Goal: Task Accomplishment & Management: Complete application form

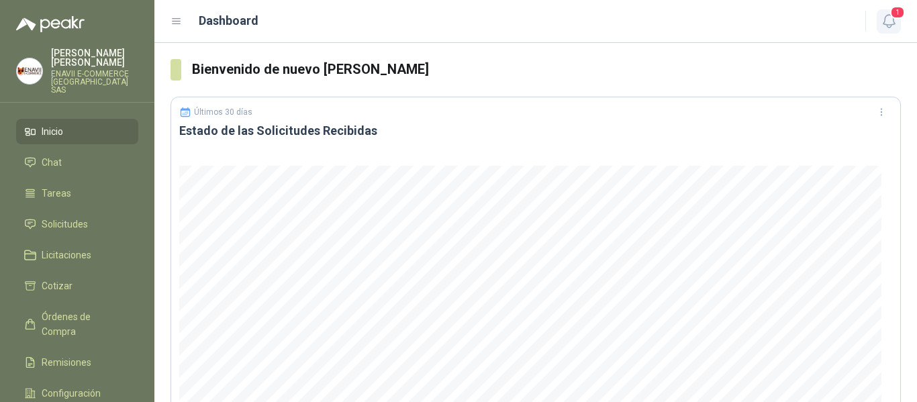
click at [896, 15] on span "1" at bounding box center [897, 12] width 15 height 13
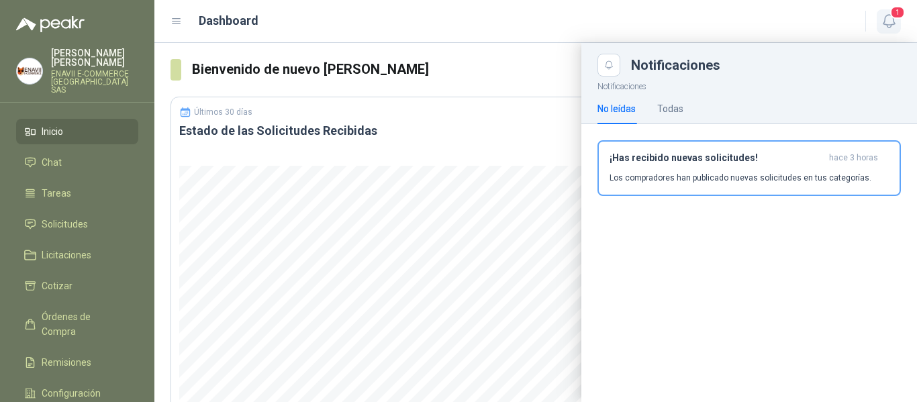
click at [896, 15] on span "1" at bounding box center [897, 12] width 15 height 13
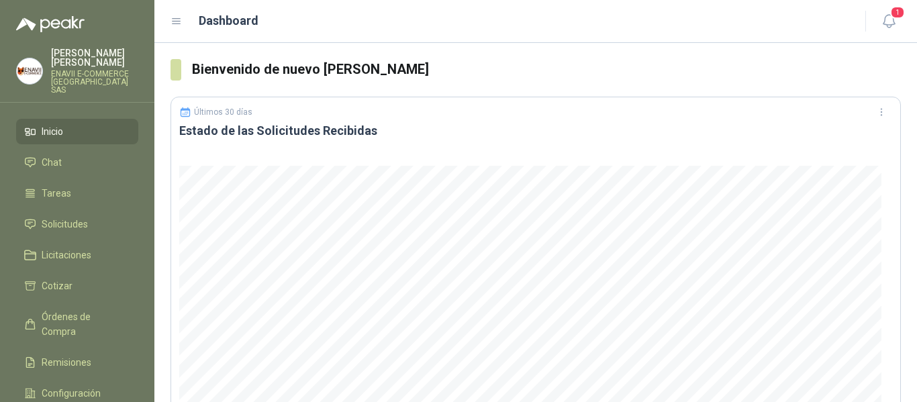
click at [335, 20] on div "Dashboard" at bounding box center [510, 20] width 679 height 19
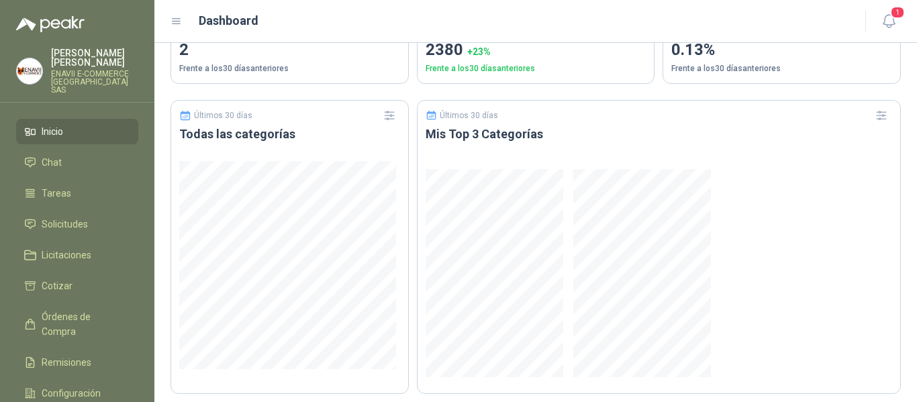
scroll to position [901, 0]
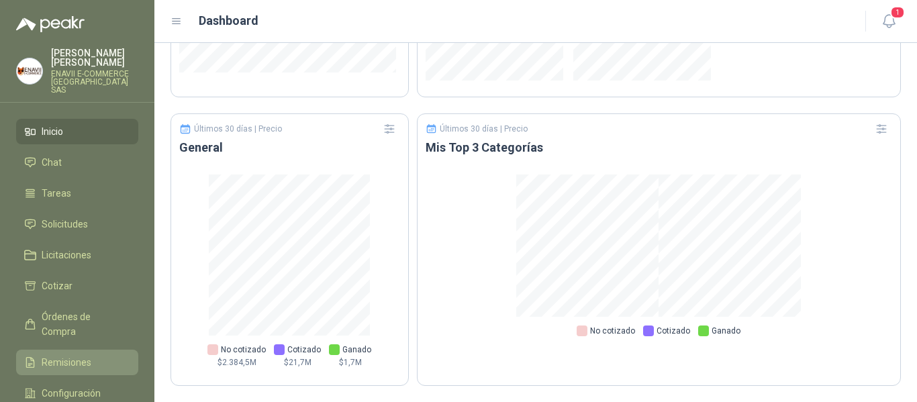
click at [59, 350] on link "Remisiones" at bounding box center [77, 363] width 122 height 26
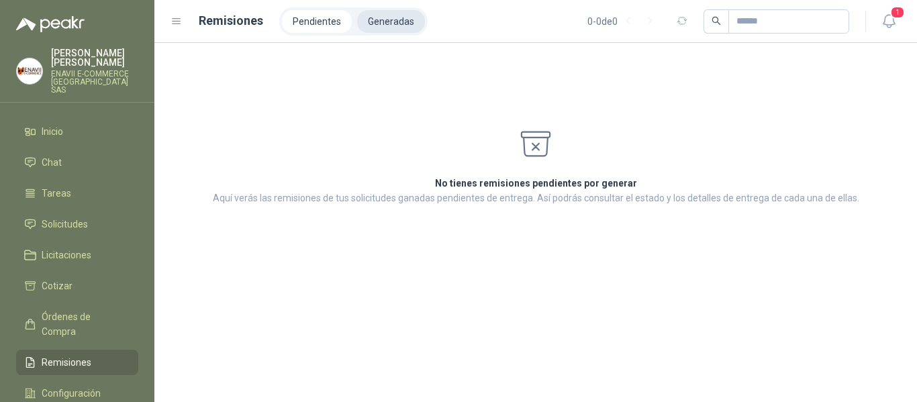
click at [382, 19] on li "Generadas" at bounding box center [391, 21] width 68 height 23
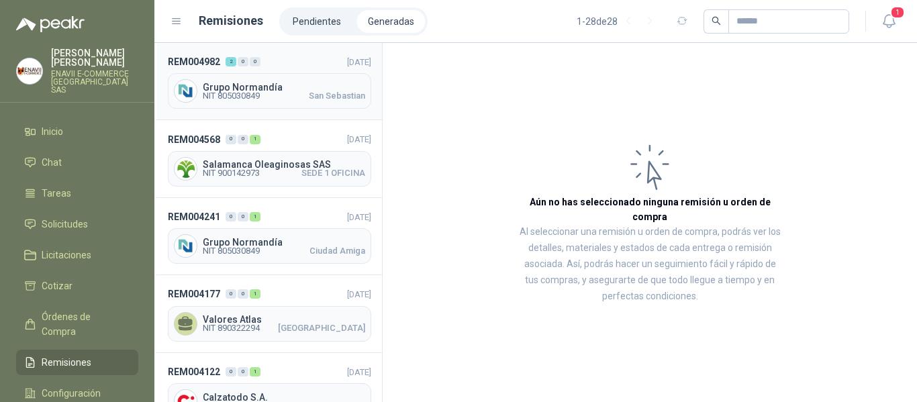
click at [264, 89] on span "Grupo Normandía" at bounding box center [284, 87] width 162 height 9
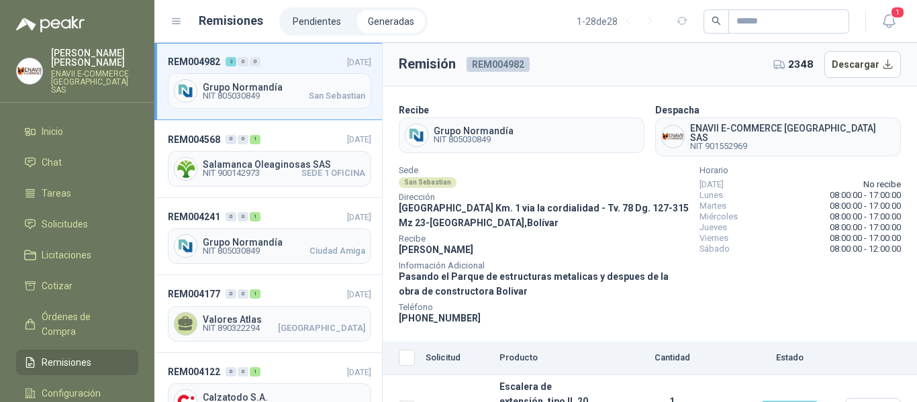
scroll to position [90, 0]
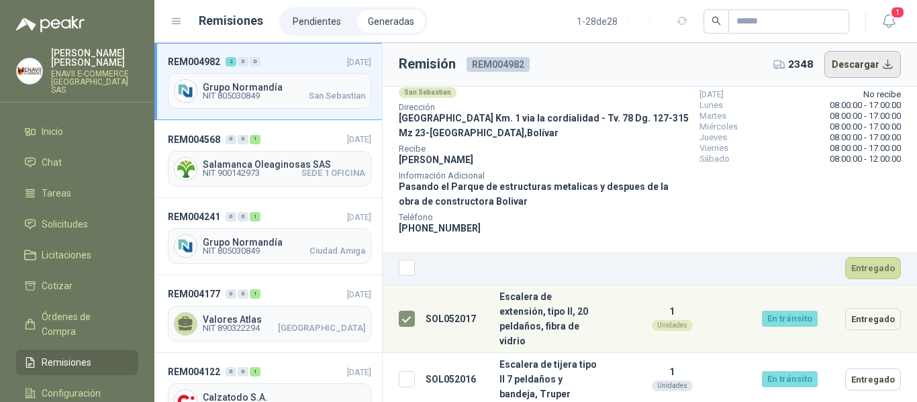
click at [852, 60] on button "Descargar" at bounding box center [862, 64] width 77 height 27
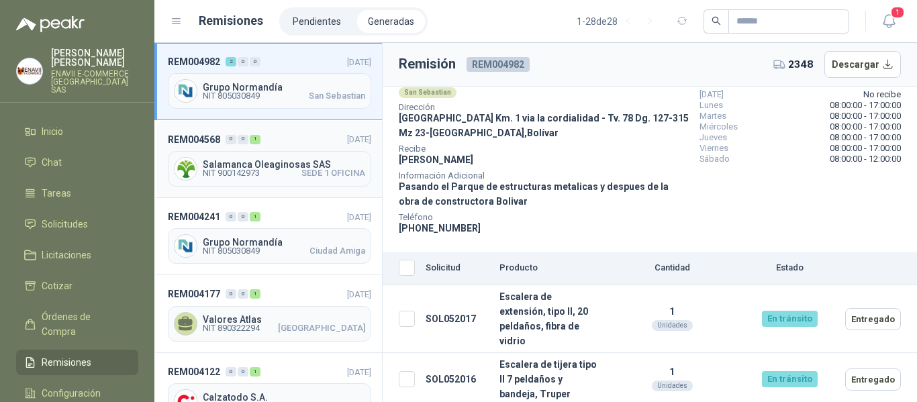
click at [280, 166] on span "Salamanca Oleaginosas SAS" at bounding box center [284, 164] width 162 height 9
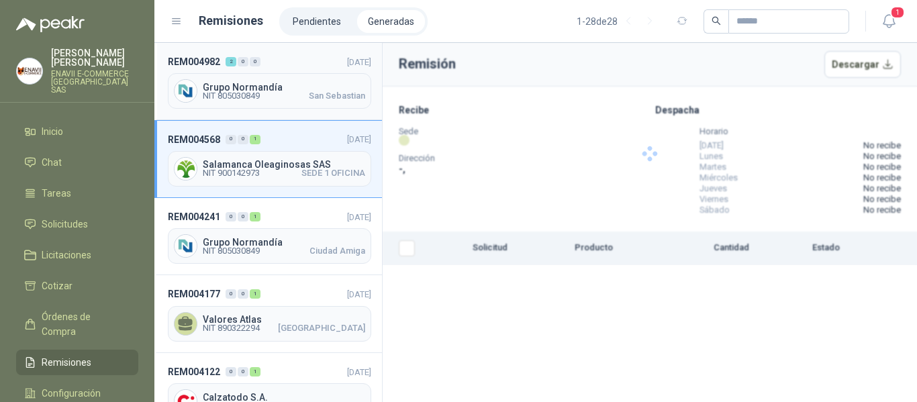
drag, startPoint x: 287, startPoint y: 95, endPoint x: 314, endPoint y: 94, distance: 26.9
click at [288, 95] on span "NIT 805030849 [GEOGRAPHIC_DATA][PERSON_NAME]" at bounding box center [284, 96] width 162 height 8
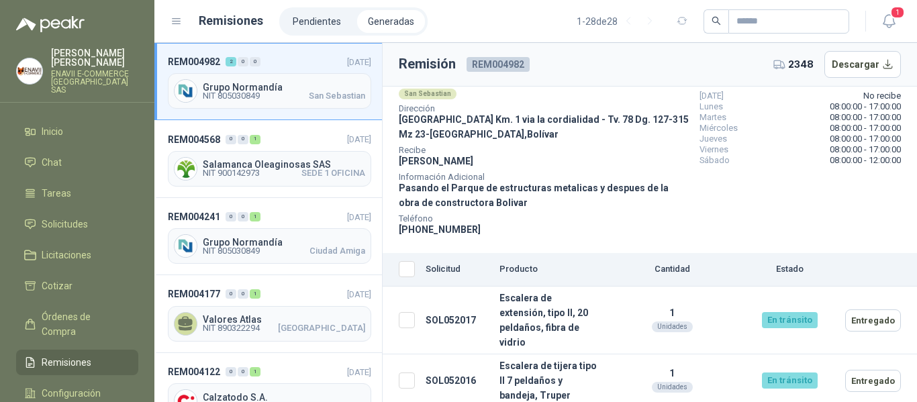
scroll to position [90, 0]
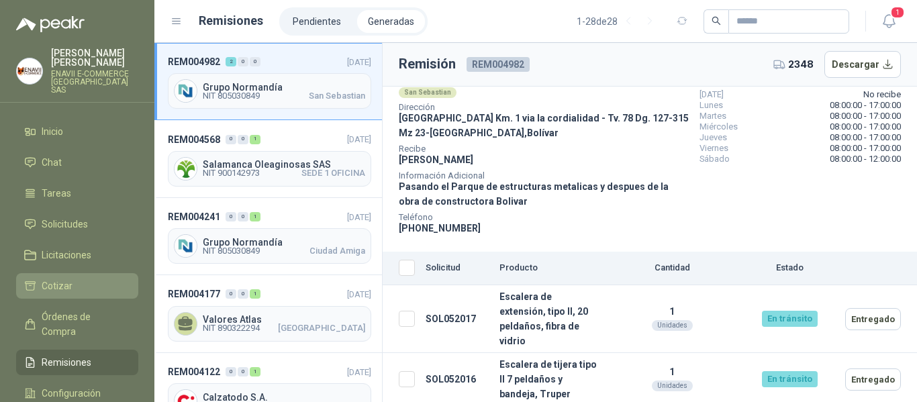
click at [79, 279] on li "Cotizar" at bounding box center [77, 286] width 106 height 15
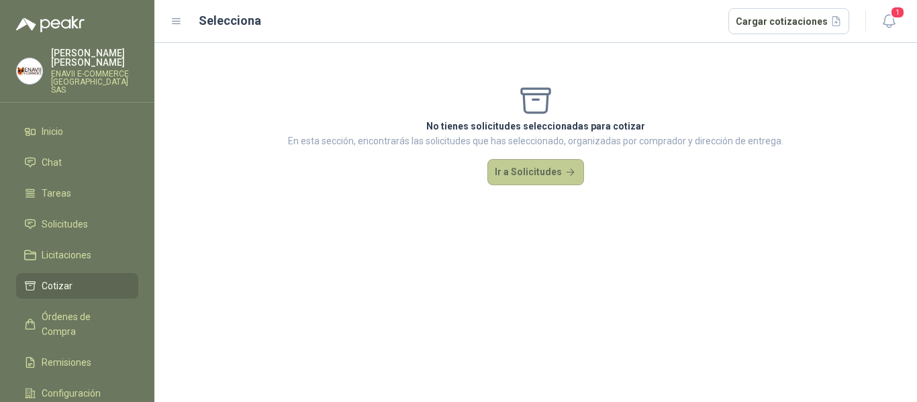
click at [541, 159] on button "Ir a Solicitudes" at bounding box center [535, 172] width 97 height 27
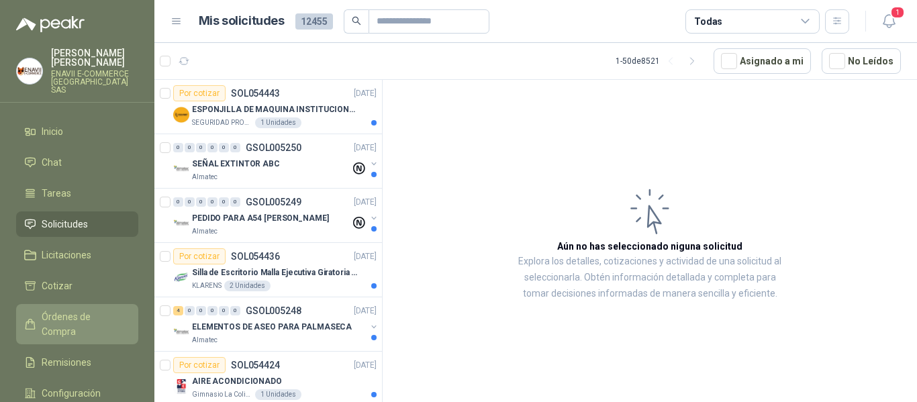
click at [75, 309] on span "Órdenes de Compra" at bounding box center [84, 324] width 84 height 30
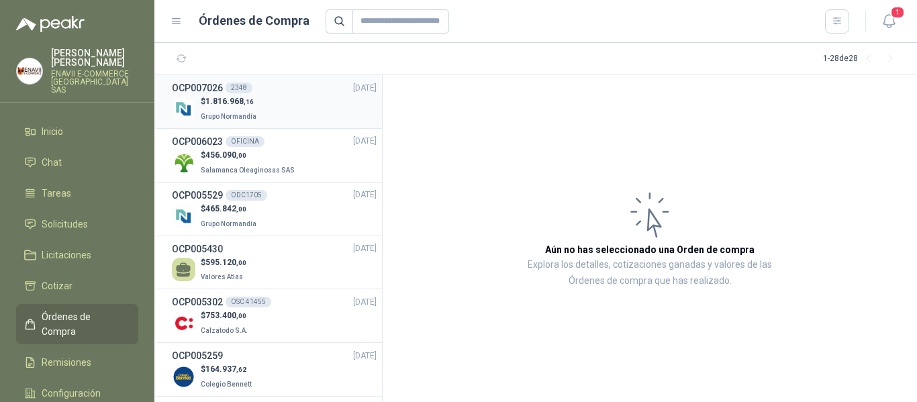
click at [284, 113] on div "$ 1.816.968 ,16 Grupo Normandía" at bounding box center [274, 109] width 205 height 28
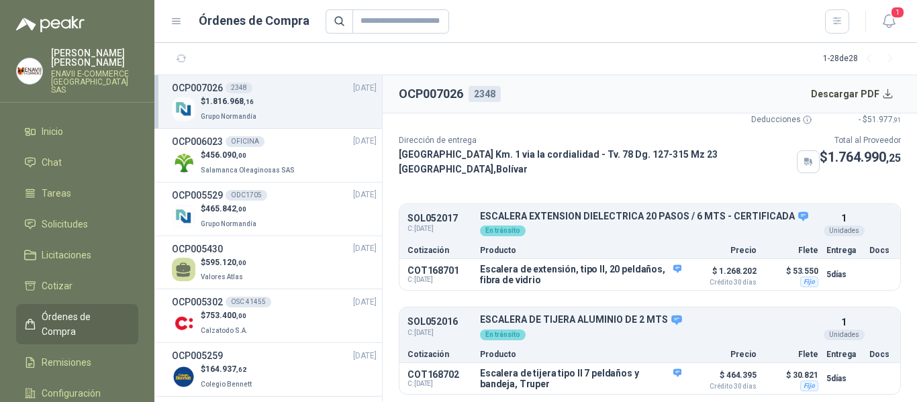
scroll to position [71, 0]
click at [623, 375] on icon "button" at bounding box center [627, 378] width 10 height 10
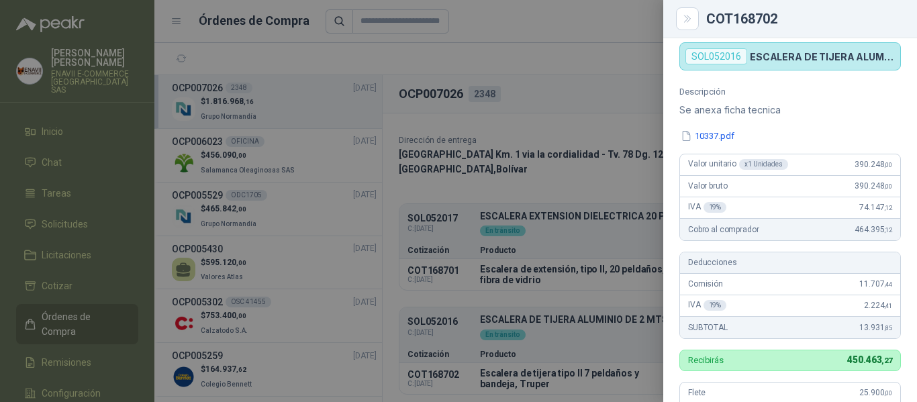
scroll to position [109, 0]
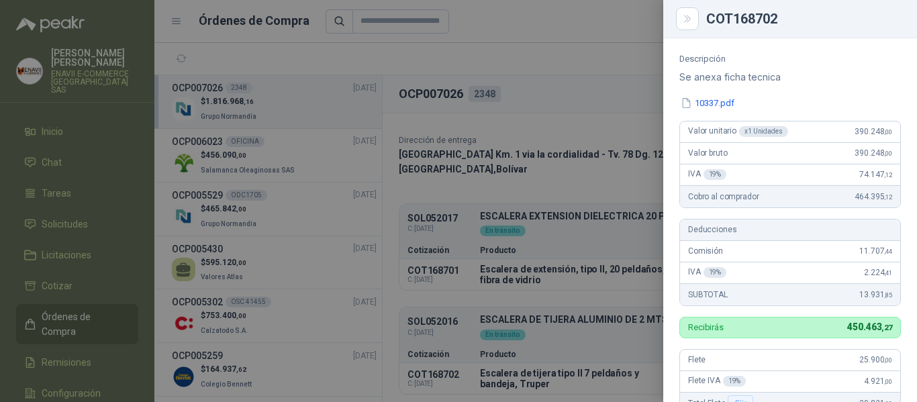
click at [565, 183] on div at bounding box center [458, 201] width 917 height 402
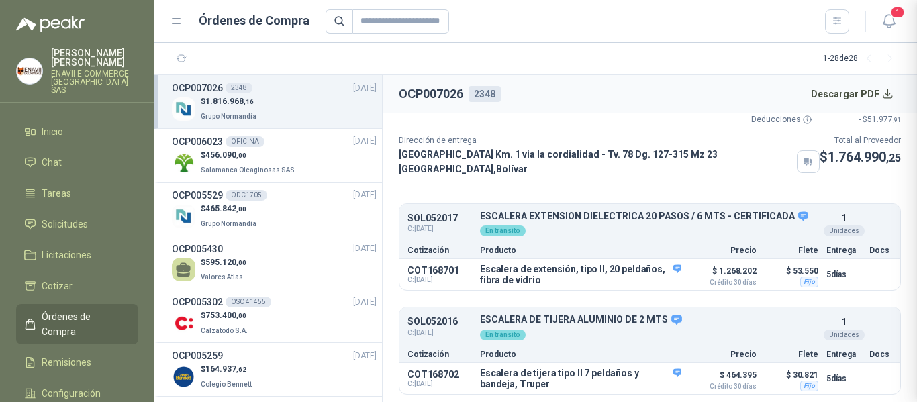
scroll to position [451, 0]
click at [651, 266] on button "Detalles" at bounding box center [649, 275] width 63 height 18
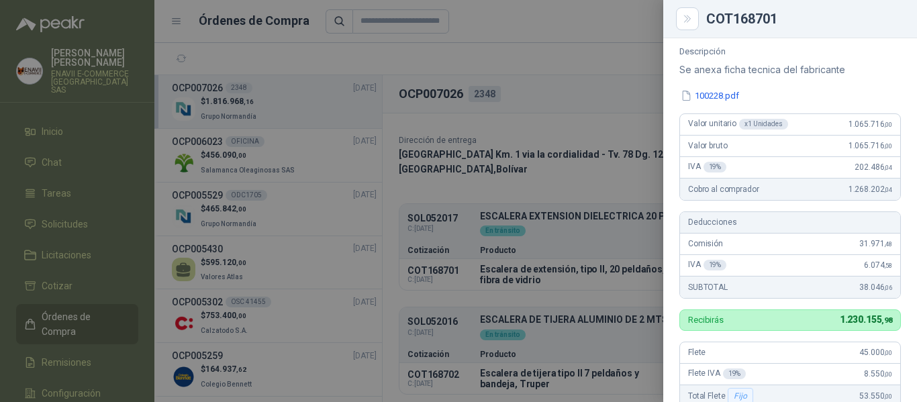
scroll to position [115, 0]
drag, startPoint x: 836, startPoint y: 192, endPoint x: 880, endPoint y: 194, distance: 44.4
click at [880, 194] on div "Cobro al comprador 1.268.202 ,04" at bounding box center [790, 189] width 220 height 21
copy span "1.268.202 ,04"
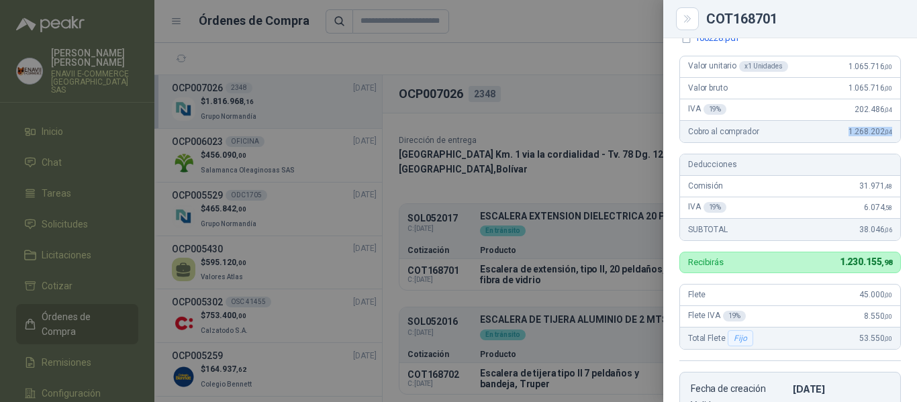
scroll to position [250, 0]
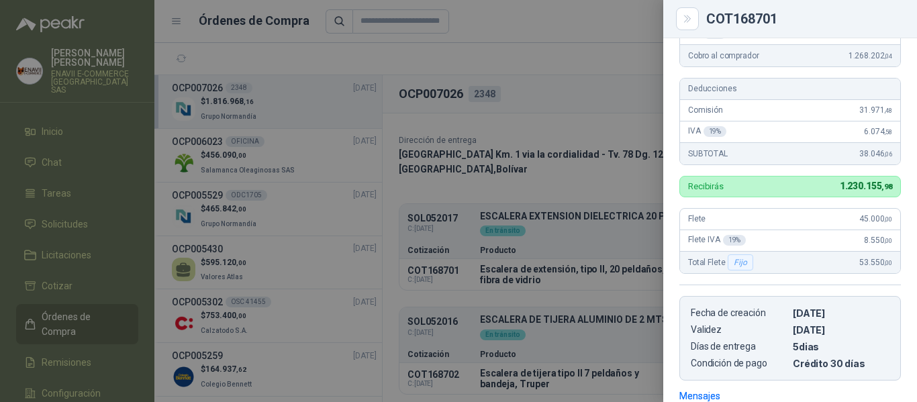
click at [584, 58] on div at bounding box center [458, 201] width 917 height 402
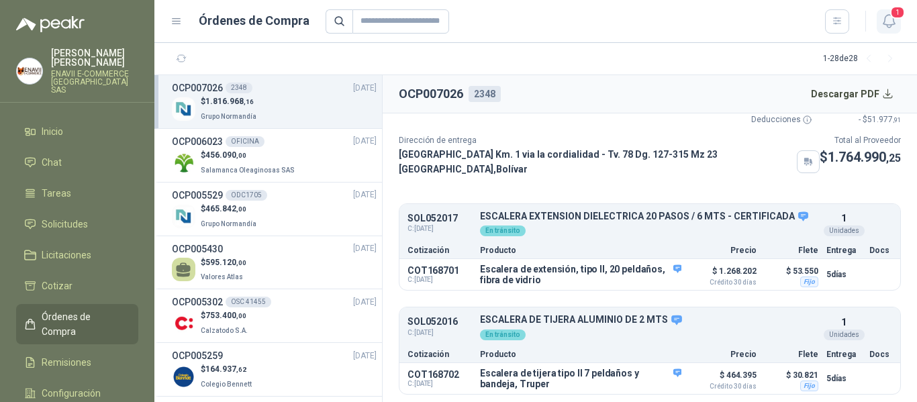
click at [894, 20] on icon "button" at bounding box center [888, 21] width 11 height 13
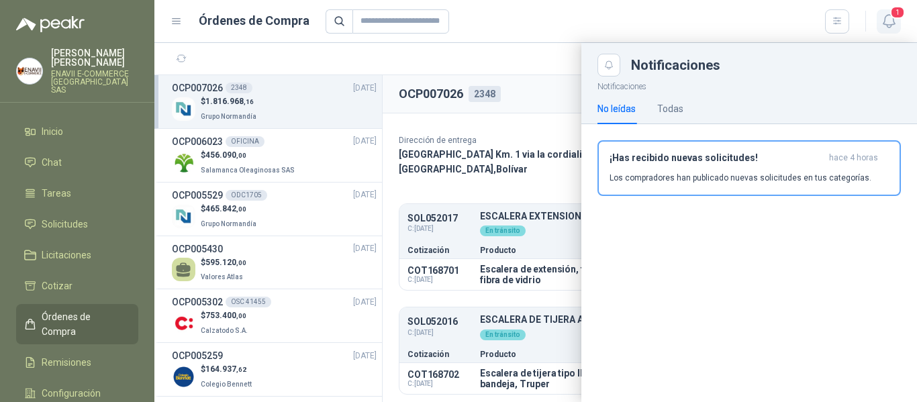
click at [893, 20] on icon "button" at bounding box center [888, 21] width 11 height 13
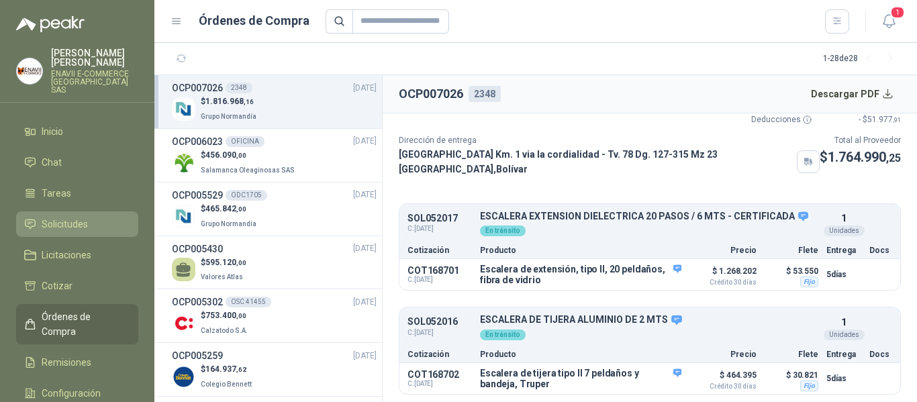
click at [71, 217] on span "Solicitudes" at bounding box center [65, 224] width 46 height 15
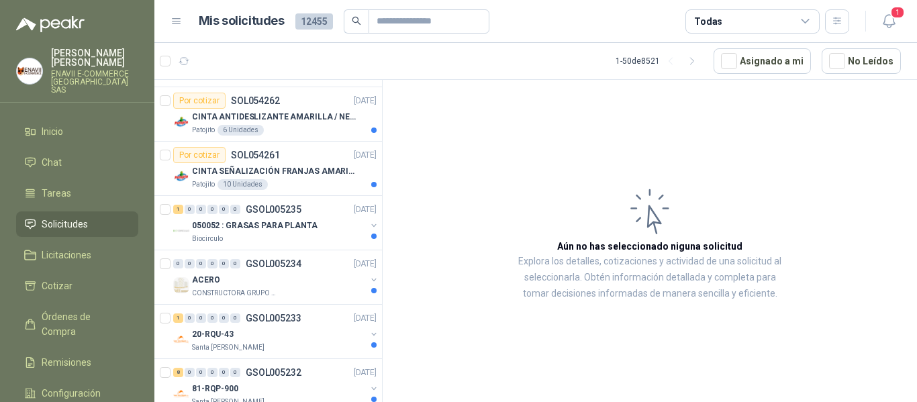
scroll to position [1745, 0]
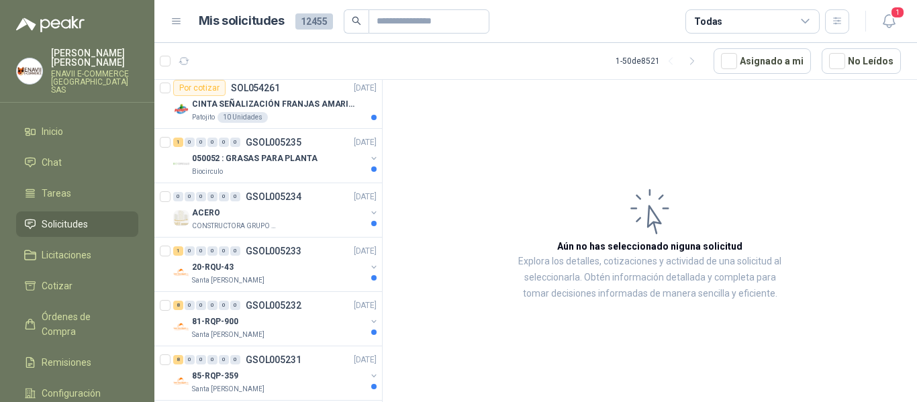
click at [707, 21] on div "Todas" at bounding box center [708, 21] width 28 height 15
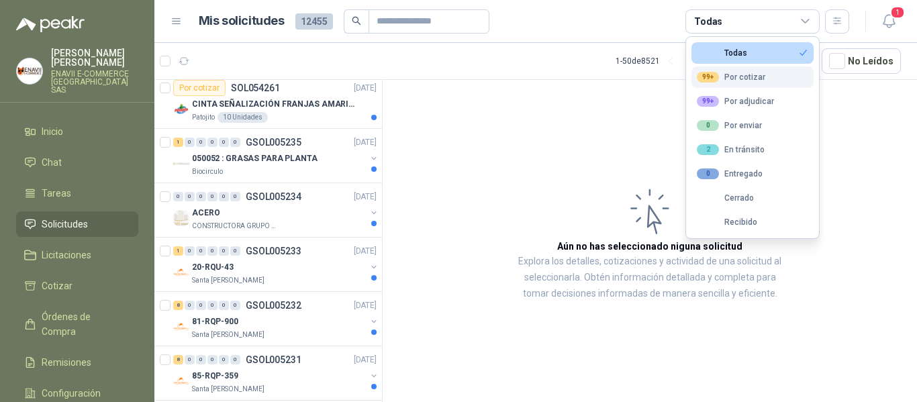
click at [751, 74] on div "99+ Por cotizar" at bounding box center [731, 77] width 68 height 11
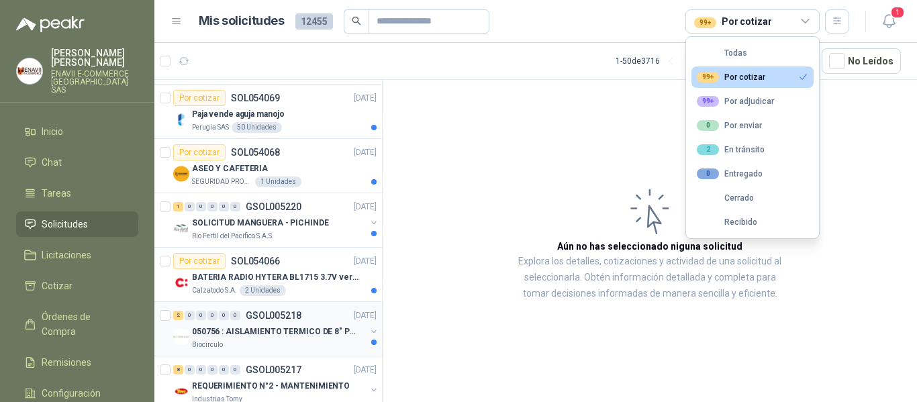
scroll to position [2421, 0]
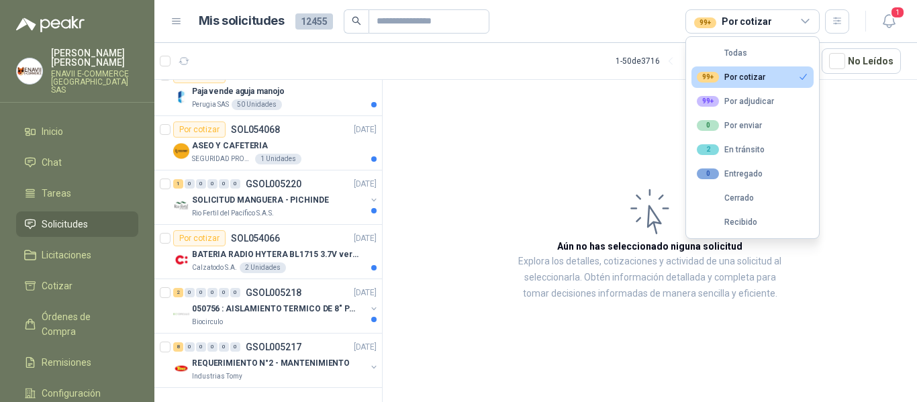
click at [550, 45] on article "1 - 50 de 3716 Asignado a mi No Leídos" at bounding box center [535, 61] width 763 height 36
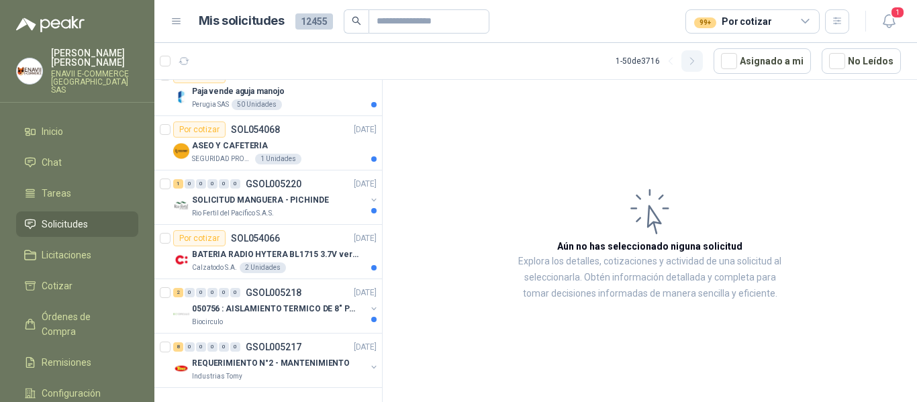
click at [696, 64] on icon "button" at bounding box center [692, 61] width 11 height 11
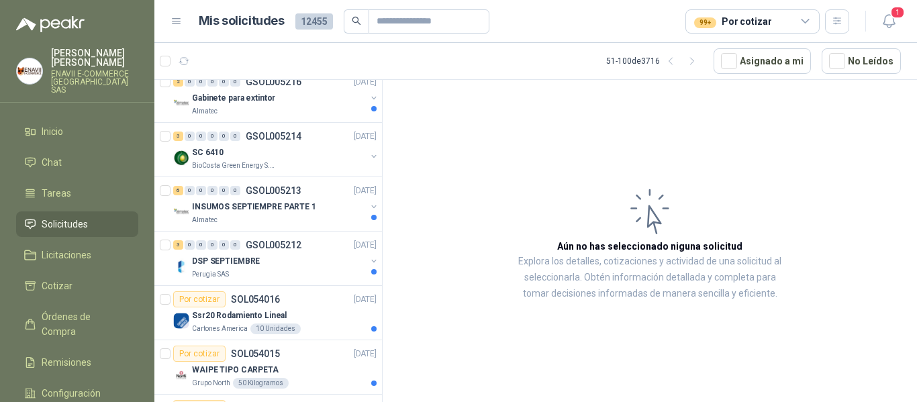
scroll to position [0, 0]
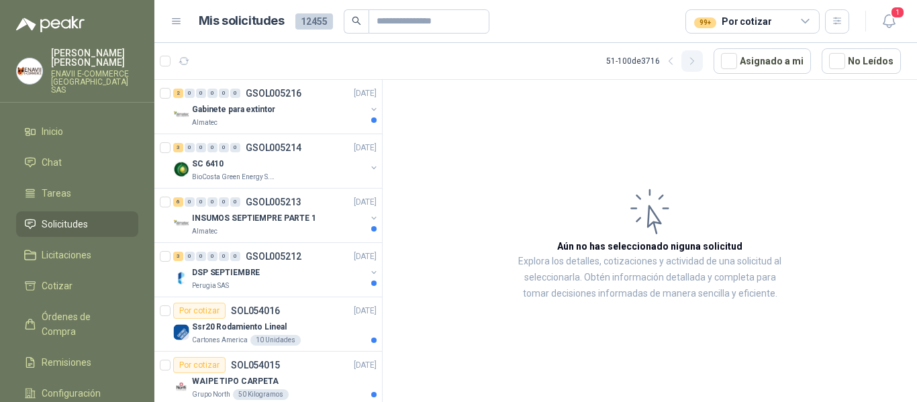
click at [692, 64] on button "button" at bounding box center [691, 60] width 21 height 21
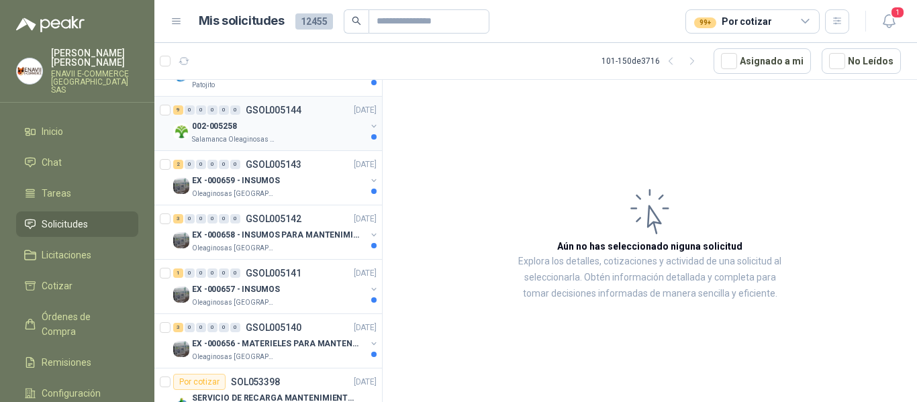
scroll to position [269, 0]
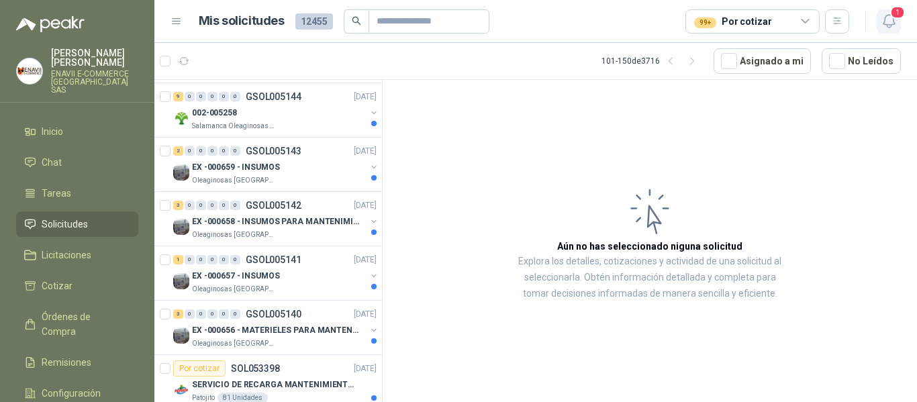
click at [885, 15] on icon "button" at bounding box center [889, 21] width 17 height 17
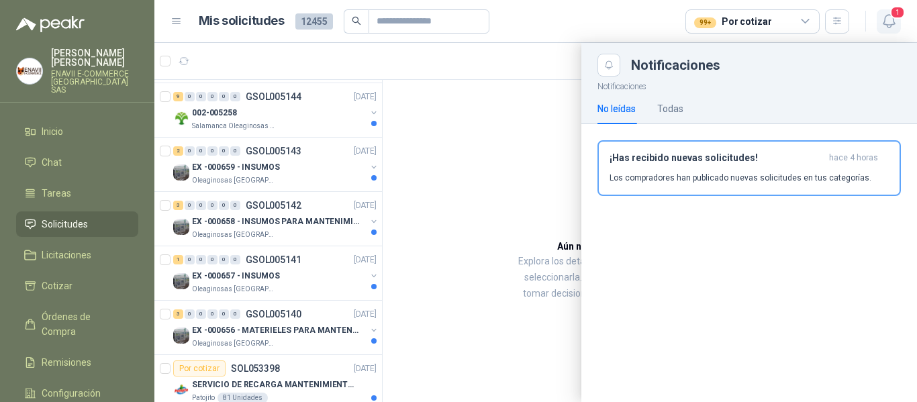
click at [885, 16] on icon "button" at bounding box center [888, 21] width 11 height 13
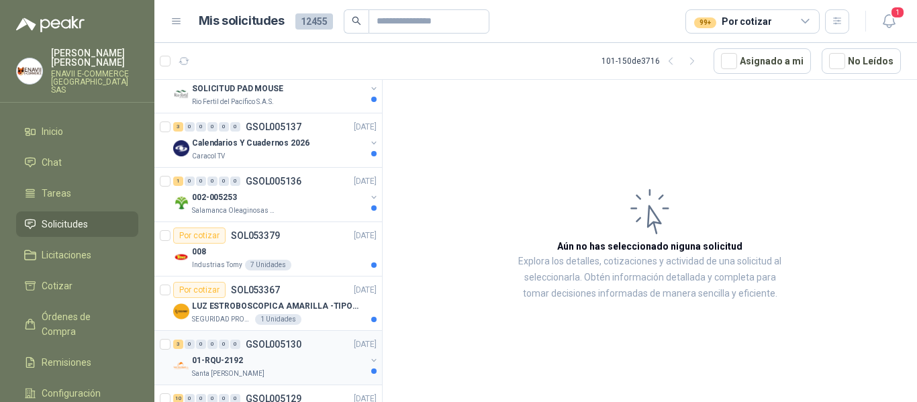
scroll to position [604, 0]
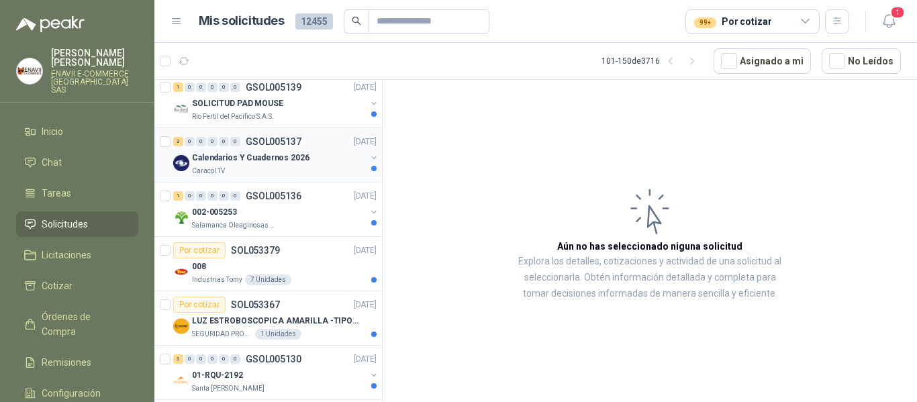
click at [271, 176] on div "Caracol TV" at bounding box center [279, 171] width 174 height 11
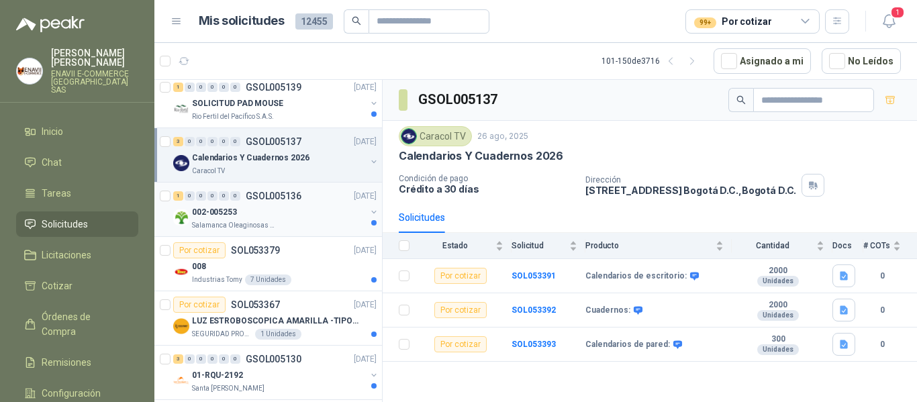
click at [268, 213] on div "002-005253" at bounding box center [279, 212] width 174 height 16
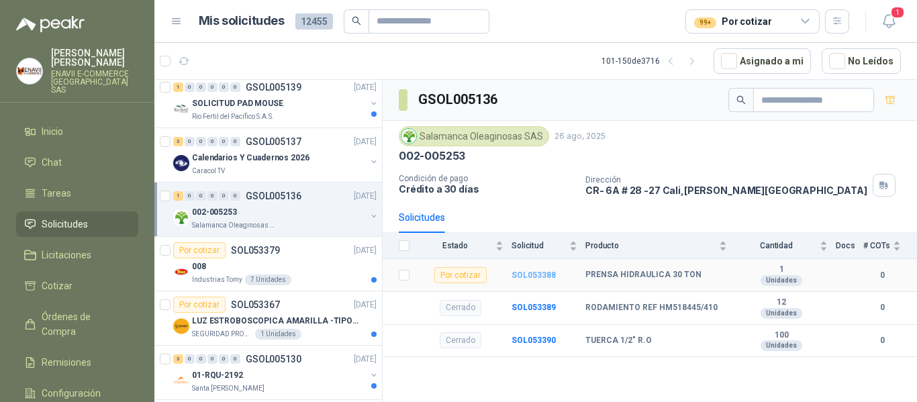
click at [538, 274] on b "SOL053388" at bounding box center [534, 275] width 44 height 9
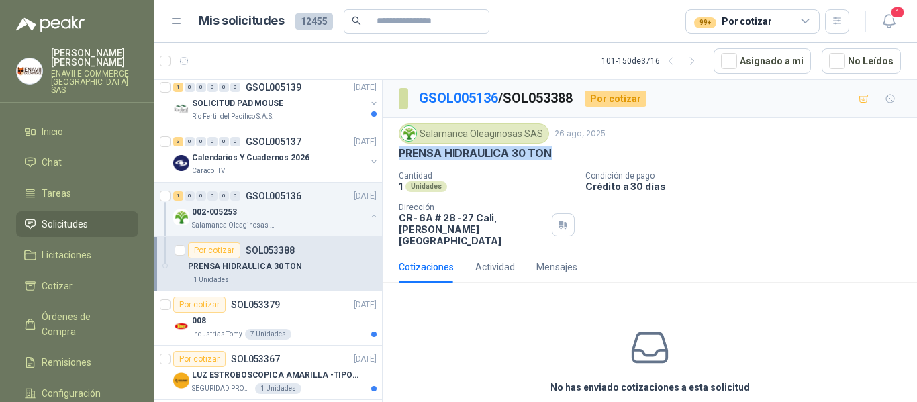
drag, startPoint x: 546, startPoint y: 151, endPoint x: 394, endPoint y: 157, distance: 152.5
click at [394, 157] on div "Salamanca Oleaginosas SAS [DATE] PRENSA HIDRAULICA 30 TON Cantidad 1 Unidades C…" at bounding box center [650, 185] width 534 height 134
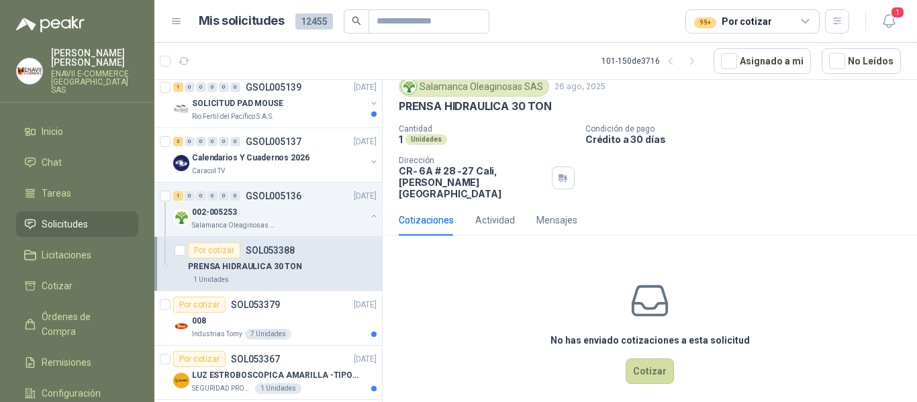
click at [644, 345] on div "No has enviado cotizaciones a esta solicitud Cotizar" at bounding box center [650, 331] width 534 height 171
click at [646, 358] on button "Cotizar" at bounding box center [650, 371] width 48 height 26
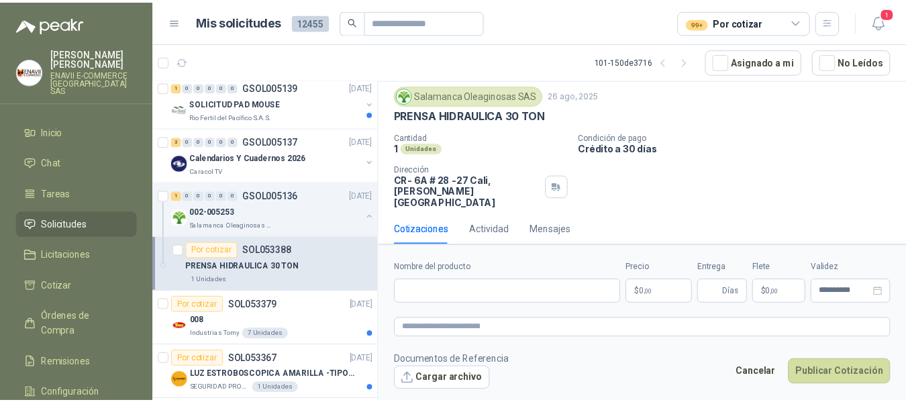
scroll to position [38, 0]
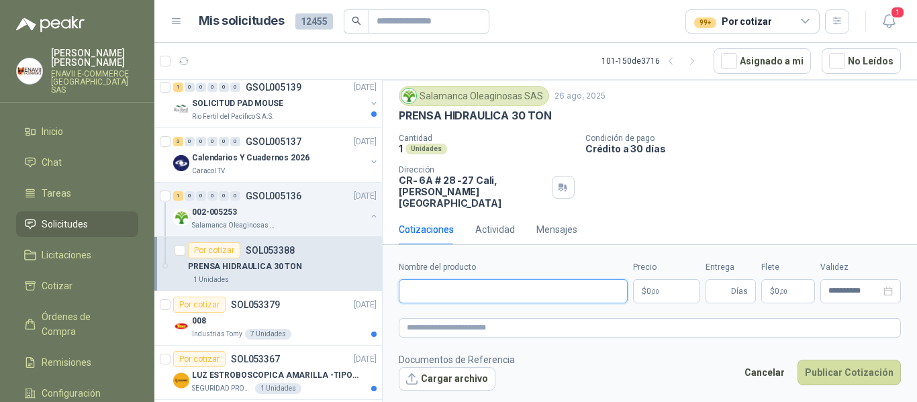
click at [481, 293] on input "Nombre del producto" at bounding box center [513, 291] width 229 height 24
drag, startPoint x: 475, startPoint y: 295, endPoint x: 457, endPoint y: 289, distance: 19.5
click at [457, 289] on input "Nombre del producto" at bounding box center [513, 291] width 229 height 24
paste input "**********"
type input "**********"
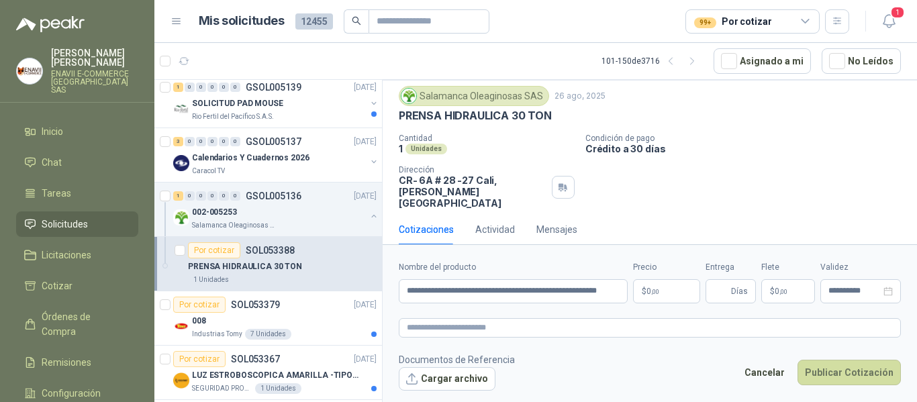
click at [665, 294] on body "[PERSON_NAME] ENAVII E-COMMERCE [GEOGRAPHIC_DATA] SAS Inicio Chat Tareas Solici…" at bounding box center [458, 201] width 917 height 402
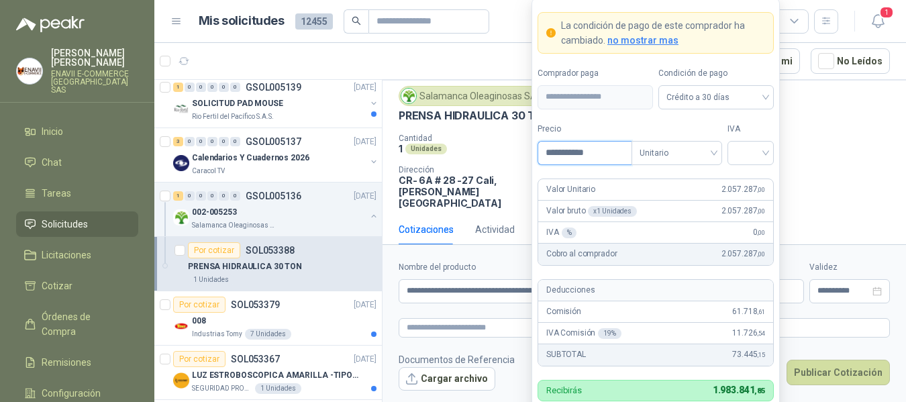
type input "**********"
click at [754, 154] on input "search" at bounding box center [751, 152] width 30 height 20
click at [755, 179] on div "19%" at bounding box center [750, 180] width 25 height 15
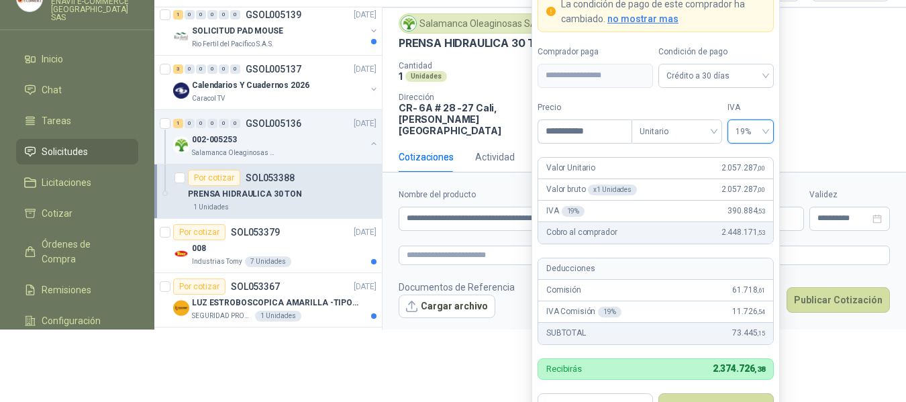
scroll to position [86, 0]
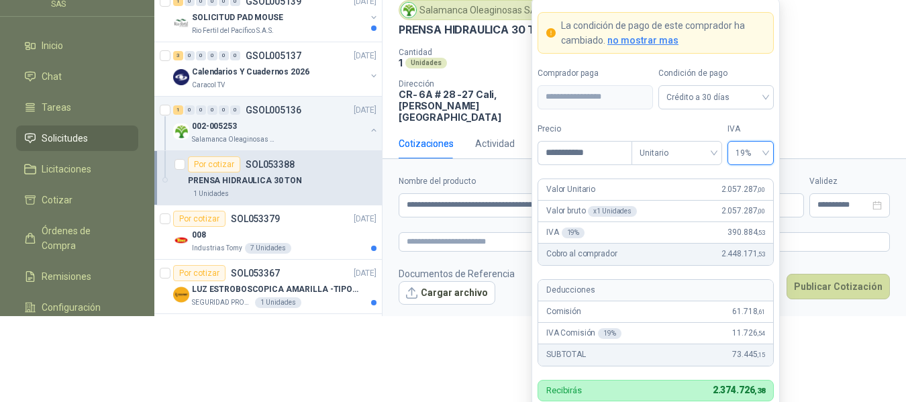
click at [820, 160] on form "**********" at bounding box center [645, 239] width 524 height 162
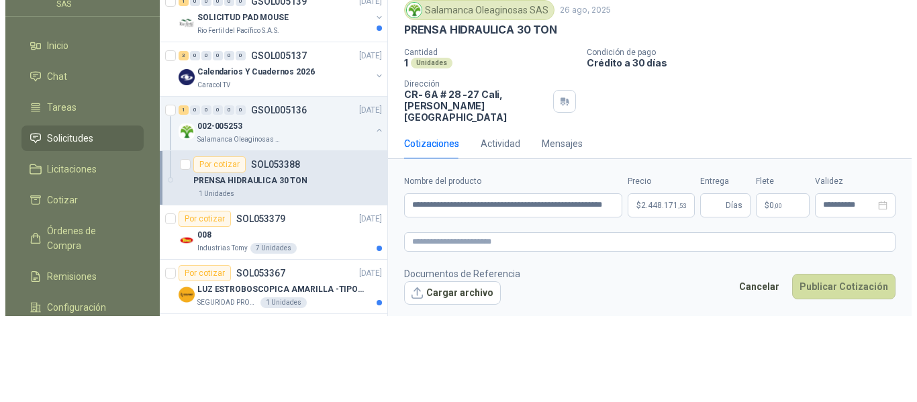
scroll to position [0, 0]
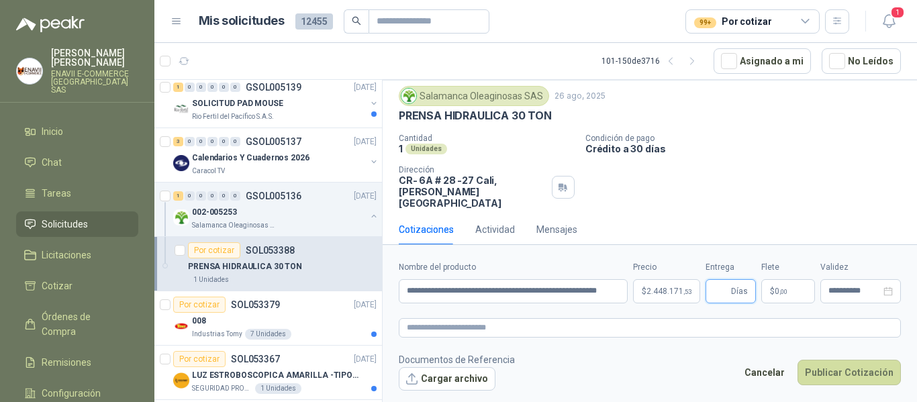
click at [714, 291] on input "Entrega" at bounding box center [721, 291] width 15 height 23
type input "*"
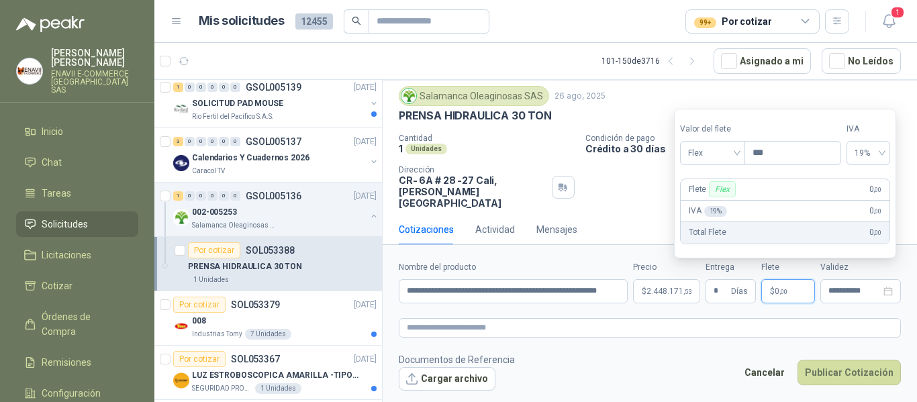
drag, startPoint x: 772, startPoint y: 291, endPoint x: 773, endPoint y: 275, distance: 16.1
click at [772, 291] on span "$" at bounding box center [772, 291] width 5 height 8
type input "*********"
click at [687, 273] on label "Precio" at bounding box center [659, 267] width 67 height 13
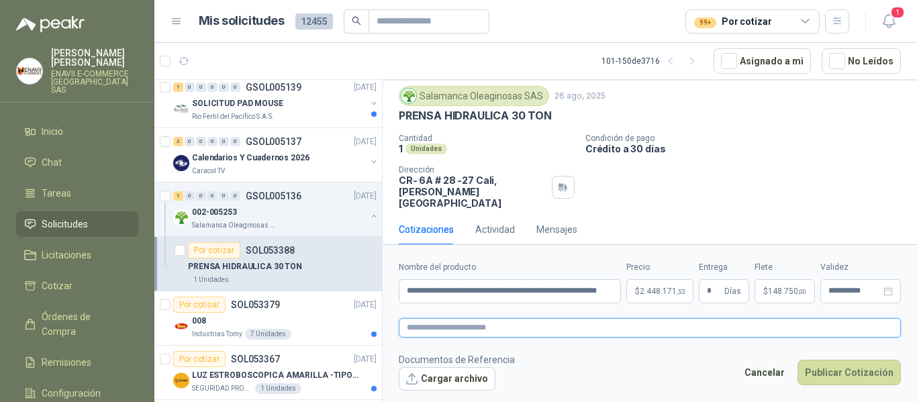
click at [481, 330] on textarea at bounding box center [650, 327] width 502 height 19
type textarea "*"
type textarea "**"
type textarea "****"
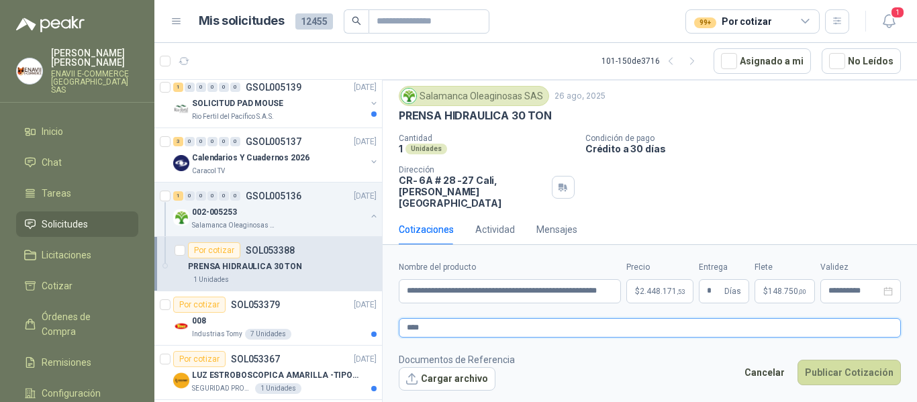
type textarea "*****"
type textarea "******"
type textarea "*******"
type textarea "********"
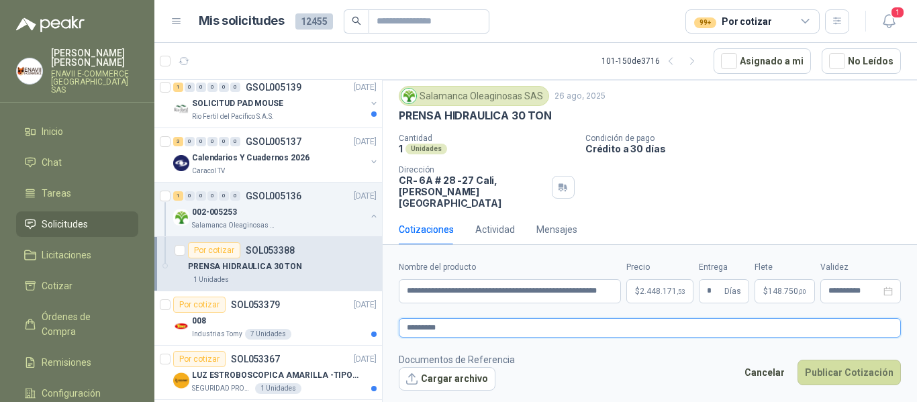
type textarea "**********"
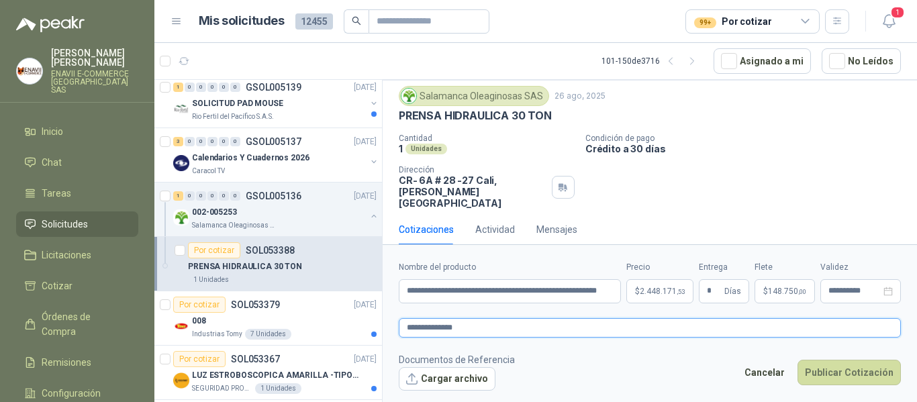
type textarea "**********"
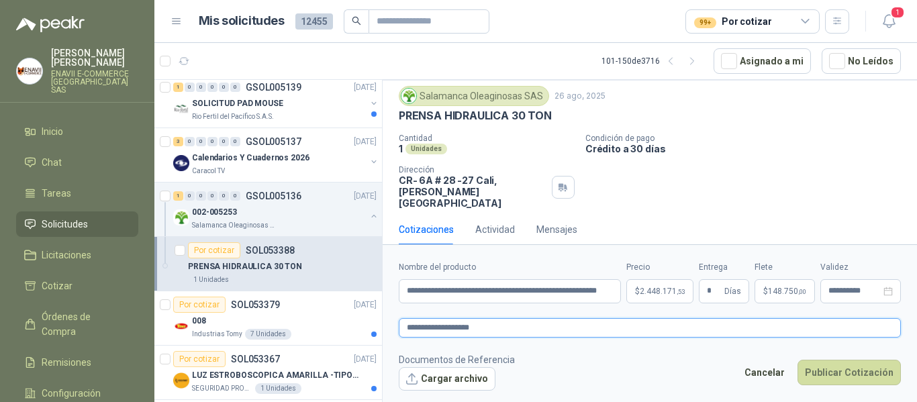
type textarea "**********"
click at [436, 376] on button "Cargar archivo" at bounding box center [447, 379] width 97 height 24
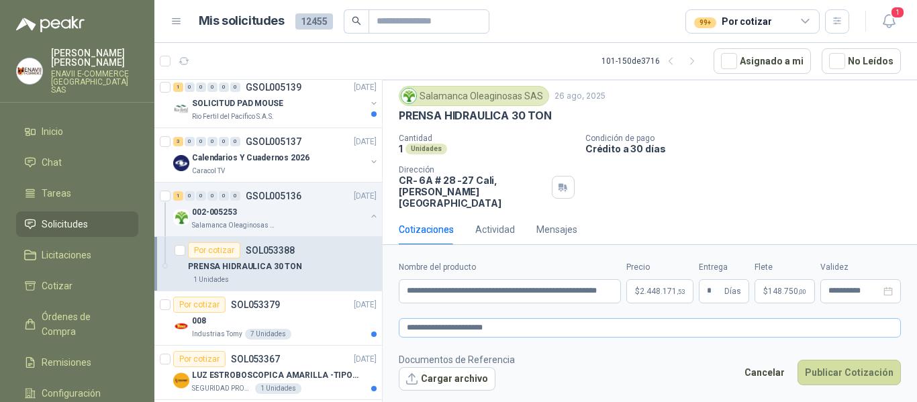
scroll to position [47, 0]
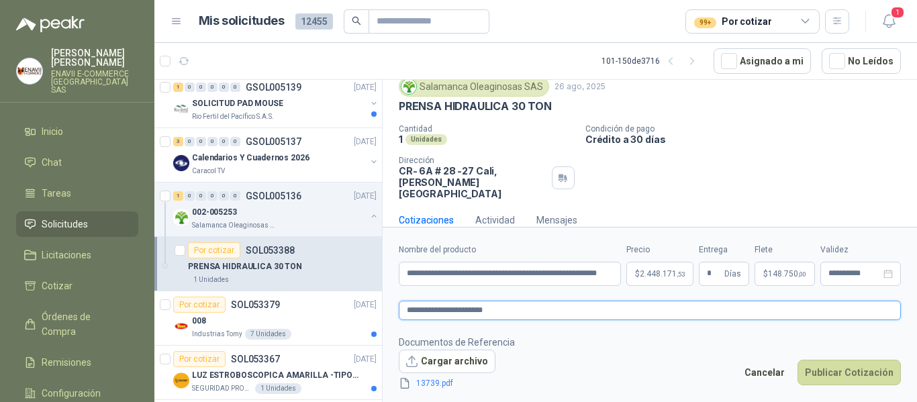
click at [505, 311] on textarea "**********" at bounding box center [650, 310] width 502 height 19
type textarea "**********"
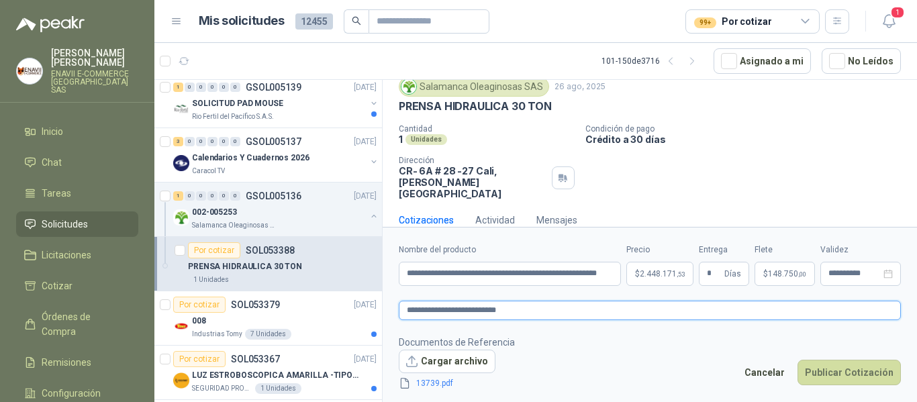
type textarea "**********"
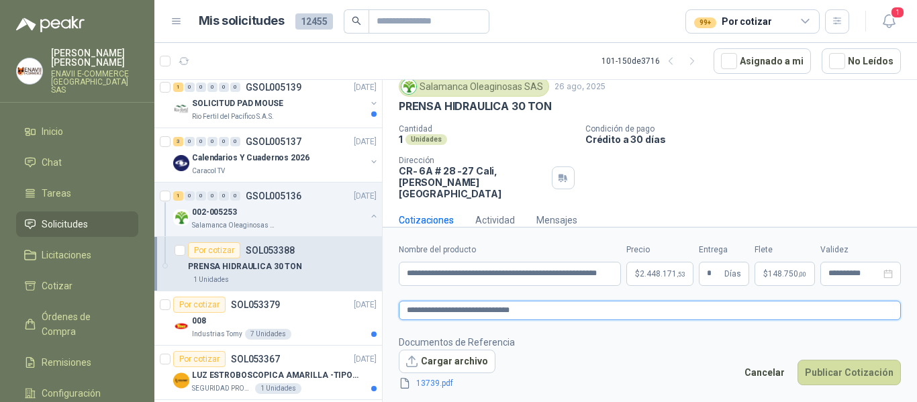
type textarea "**********"
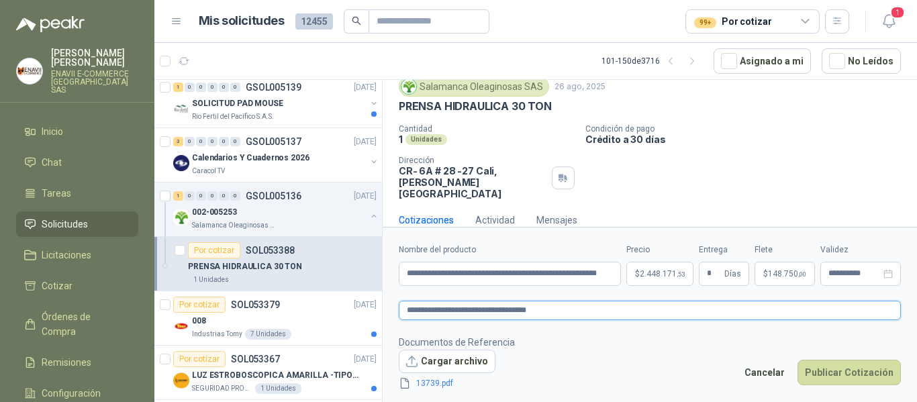
type textarea "**********"
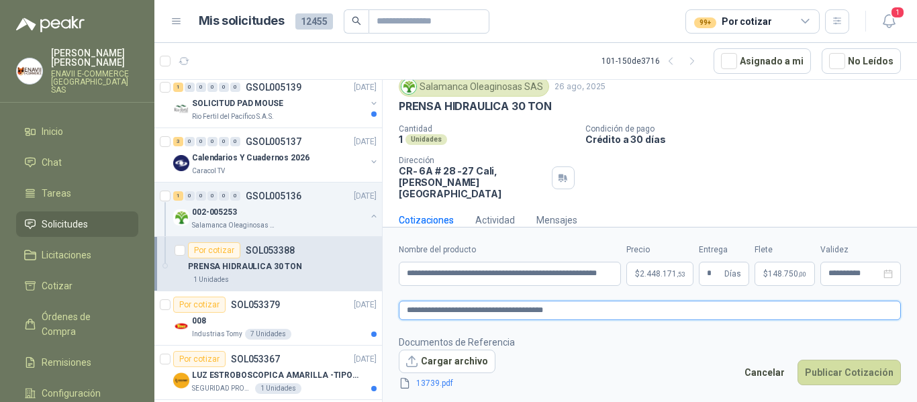
type textarea "**********"
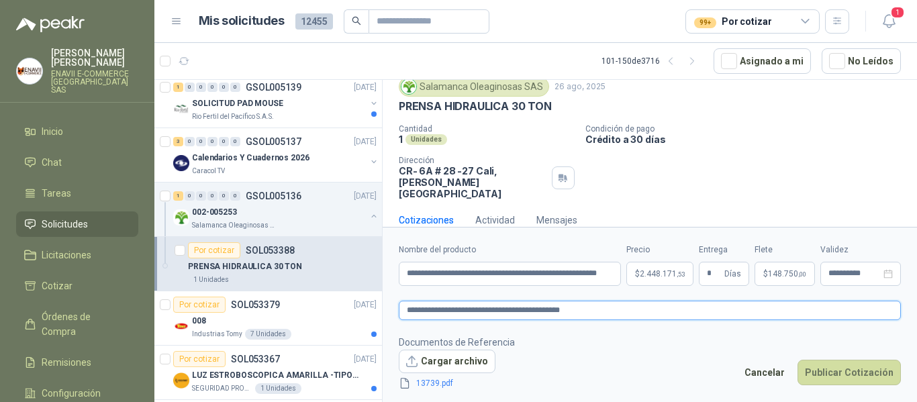
type textarea "**********"
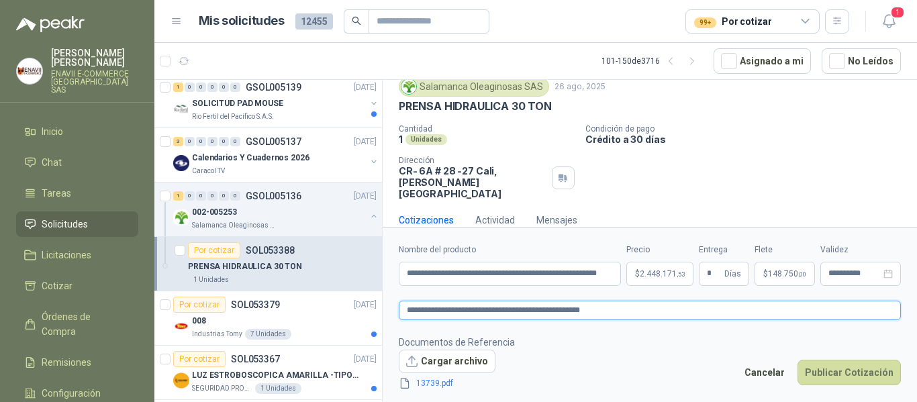
type textarea "**********"
click at [549, 308] on textarea "**********" at bounding box center [650, 310] width 502 height 19
type textarea "**********"
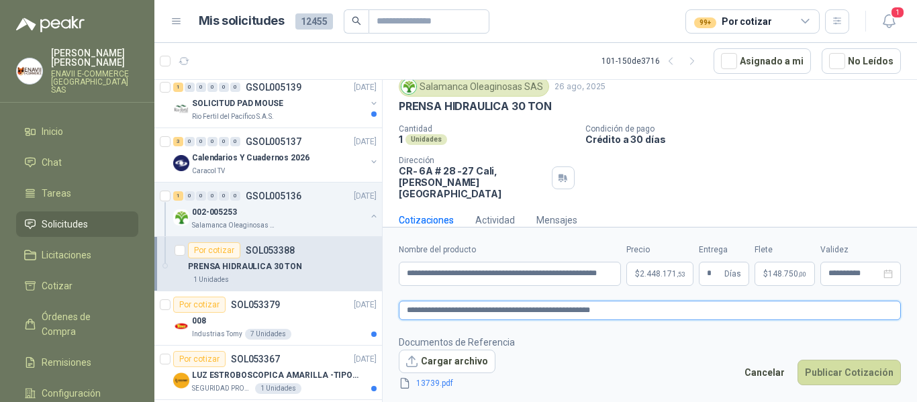
click at [633, 303] on textarea "**********" at bounding box center [650, 310] width 502 height 19
type textarea "**********"
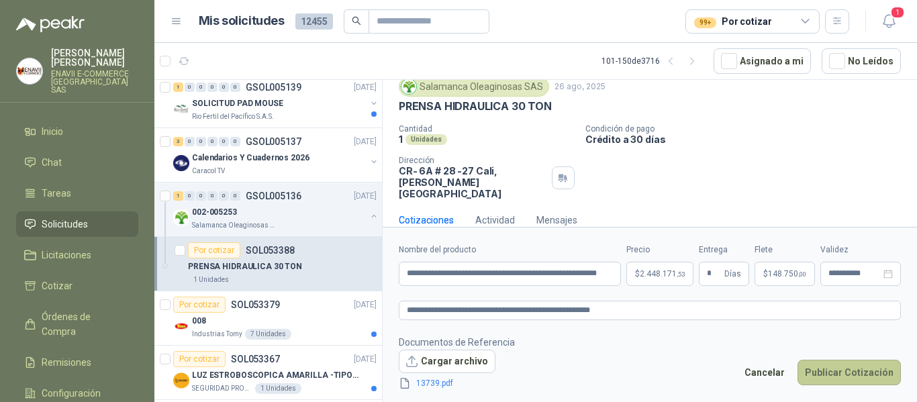
click at [842, 374] on button "Publicar Cotización" at bounding box center [849, 373] width 103 height 26
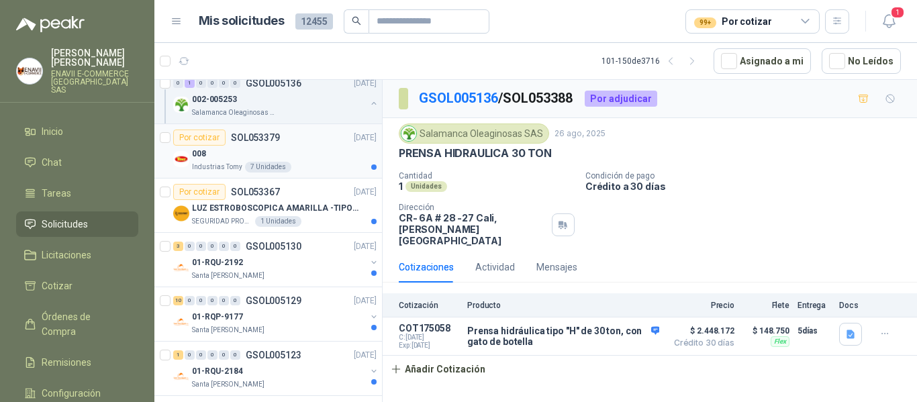
scroll to position [806, 0]
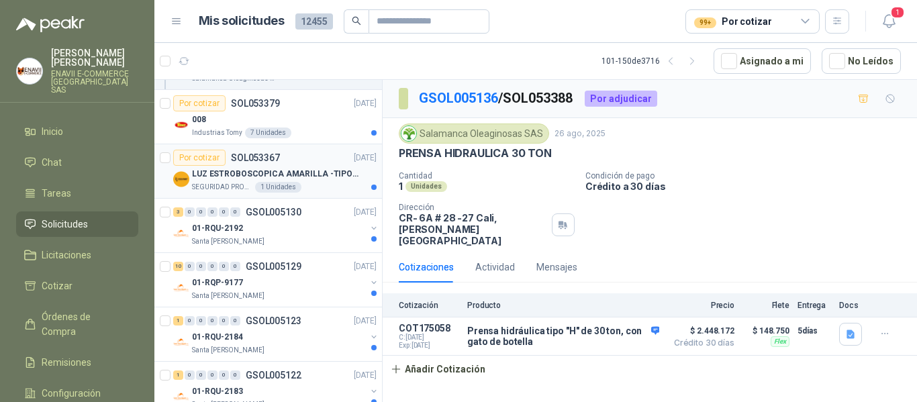
click at [301, 161] on div "Por cotizar SOL053367 [DATE]" at bounding box center [274, 158] width 203 height 16
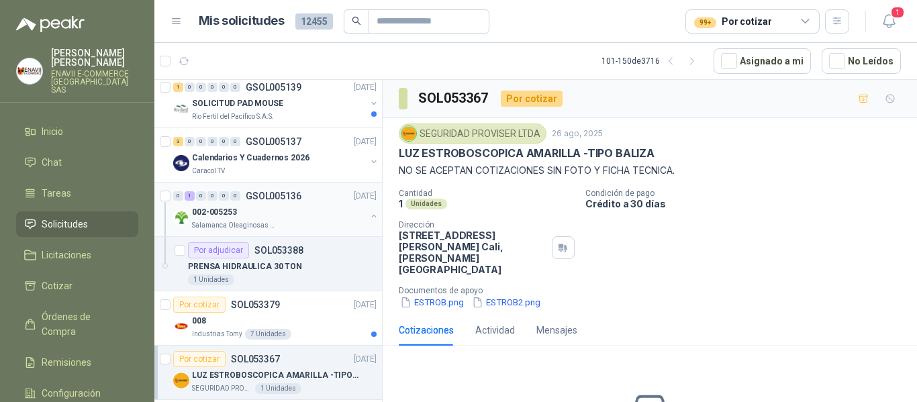
scroll to position [470, 0]
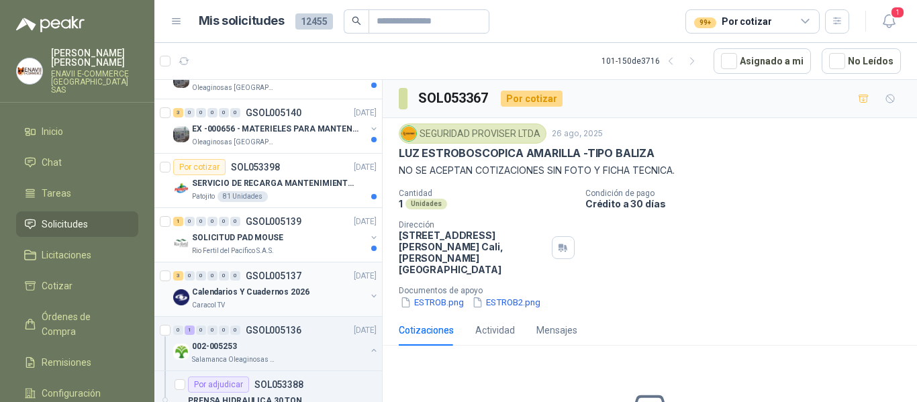
click at [300, 295] on p "Calendarios Y Cuadernos 2026" at bounding box center [250, 292] width 117 height 13
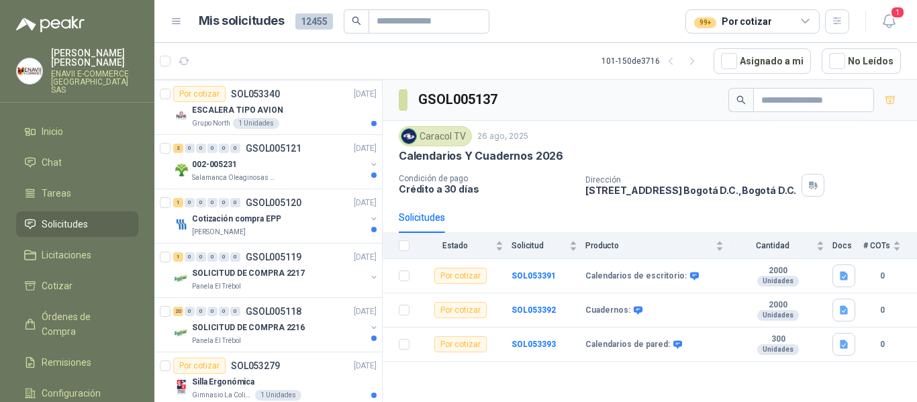
scroll to position [1074, 0]
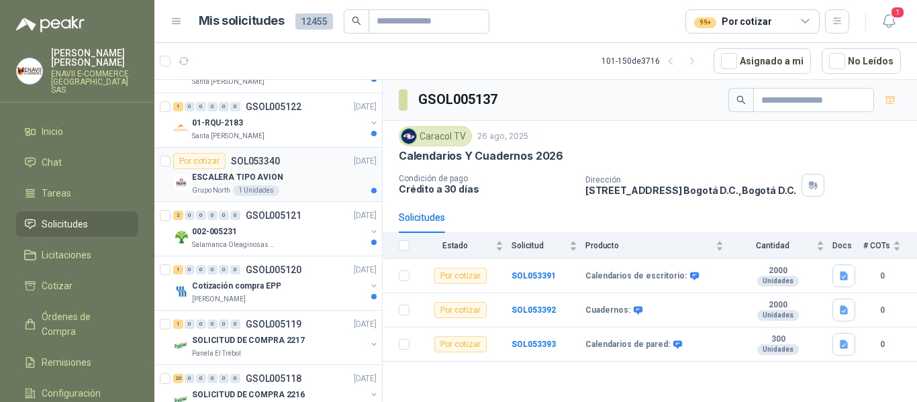
click at [323, 179] on div "ESCALERA TIPO AVION" at bounding box center [284, 177] width 185 height 16
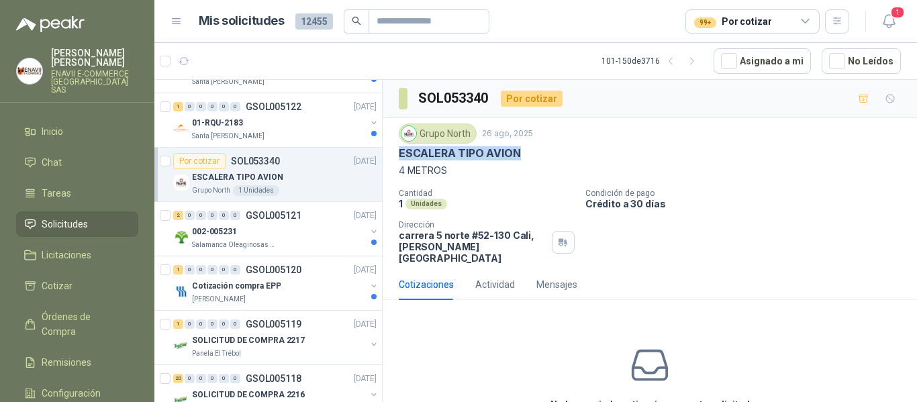
drag, startPoint x: 526, startPoint y: 151, endPoint x: 399, endPoint y: 147, distance: 127.6
click at [399, 147] on div "ESCALERA TIPO AVION" at bounding box center [650, 153] width 502 height 14
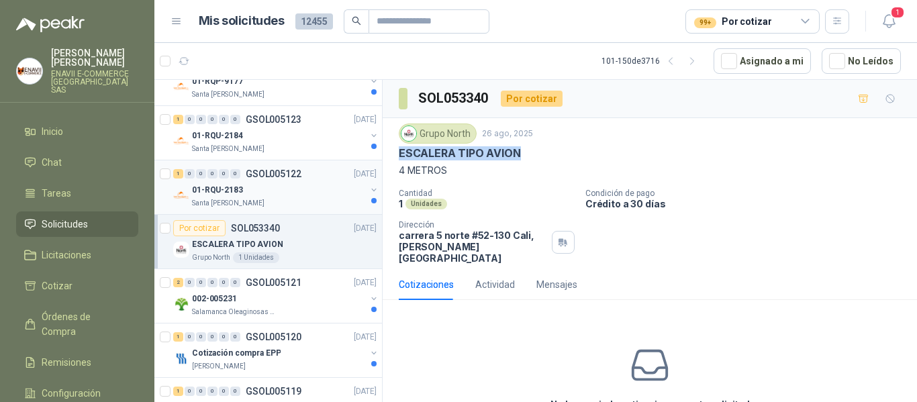
click at [309, 187] on div "01-RQU-2183" at bounding box center [279, 190] width 174 height 16
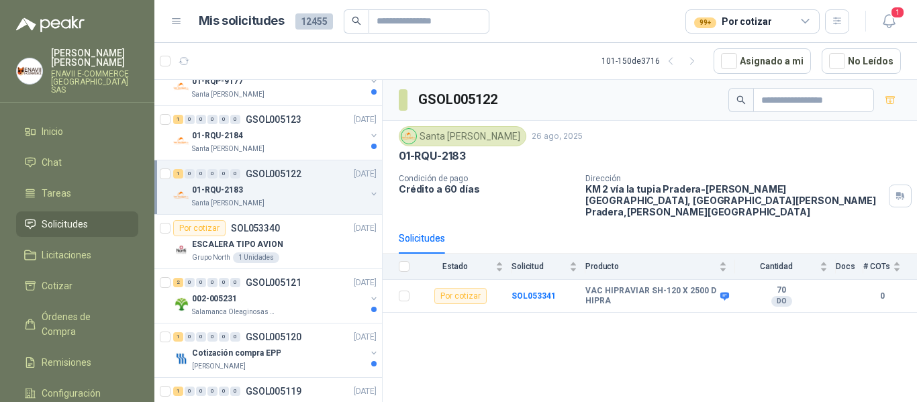
scroll to position [873, 0]
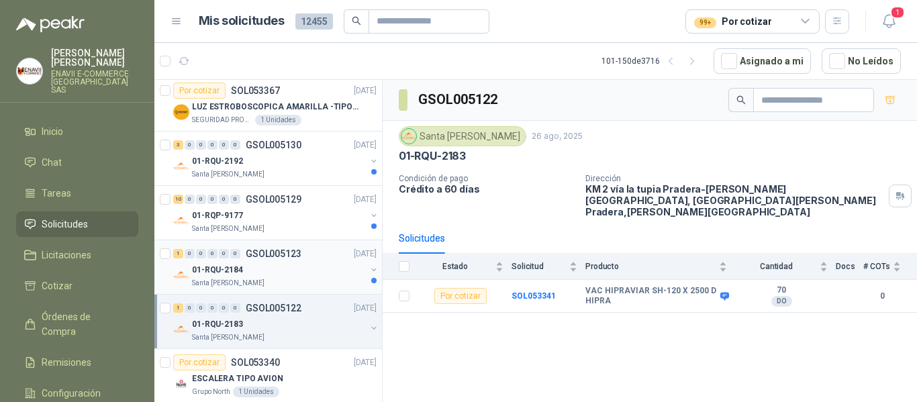
click at [283, 277] on div "01-RQU-2184" at bounding box center [279, 270] width 174 height 16
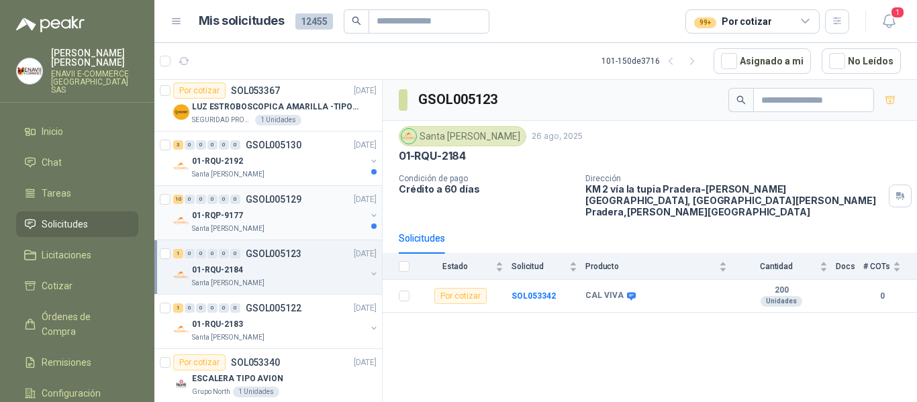
click at [293, 232] on div "Santa [PERSON_NAME]" at bounding box center [279, 229] width 174 height 11
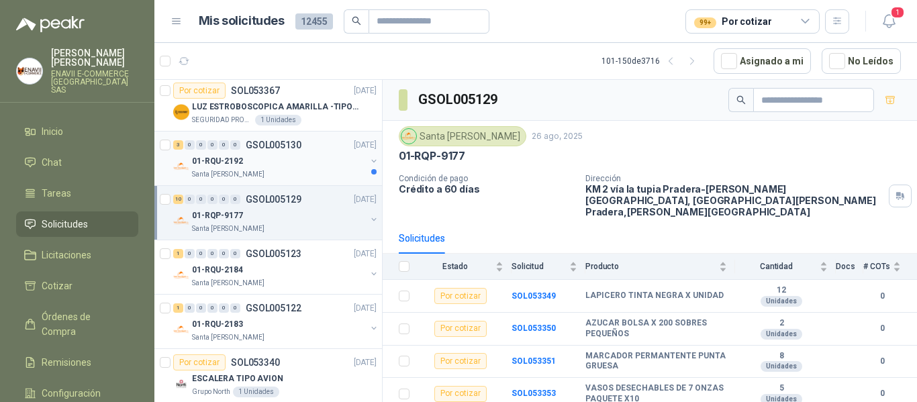
click at [310, 158] on div "01-RQU-2192" at bounding box center [279, 161] width 174 height 16
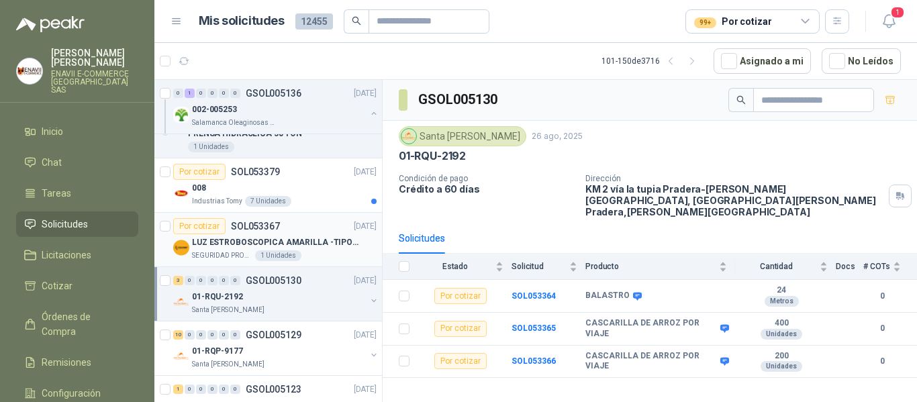
scroll to position [738, 0]
click at [299, 256] on div "SEGURIDAD PROVISER LTDA 1 Unidades" at bounding box center [284, 254] width 185 height 11
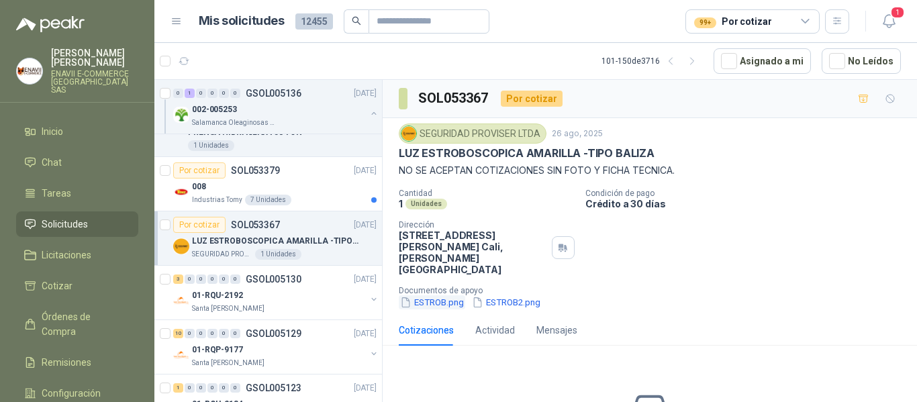
click at [432, 295] on button "ESTROB.png" at bounding box center [432, 302] width 66 height 14
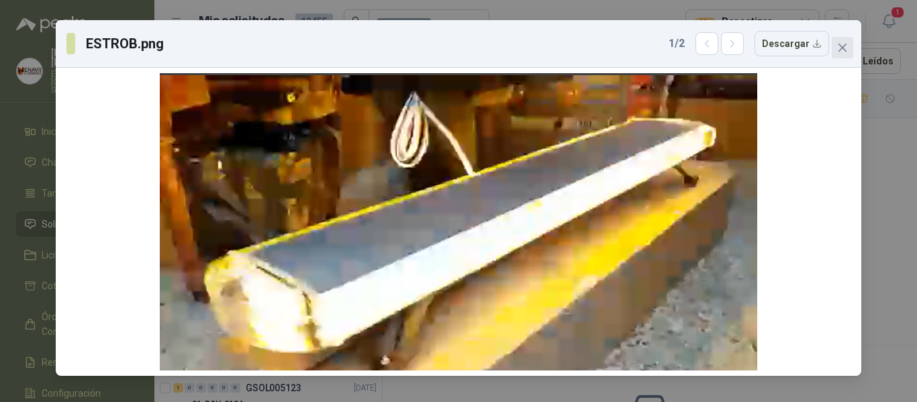
click at [847, 48] on icon "close" at bounding box center [842, 47] width 11 height 11
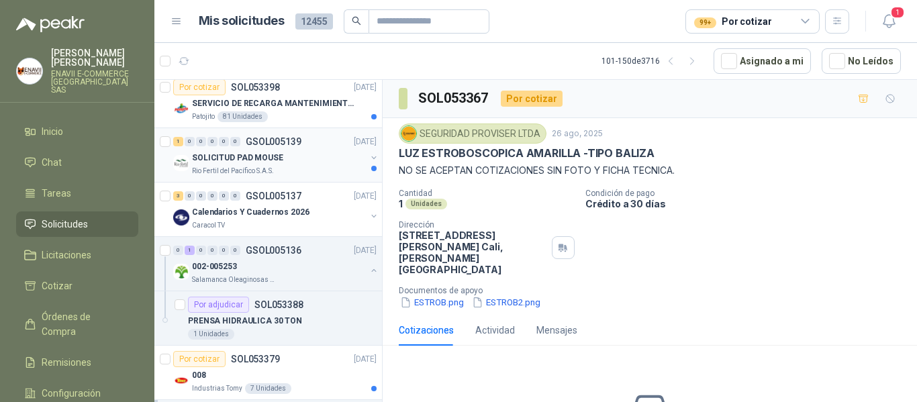
scroll to position [470, 0]
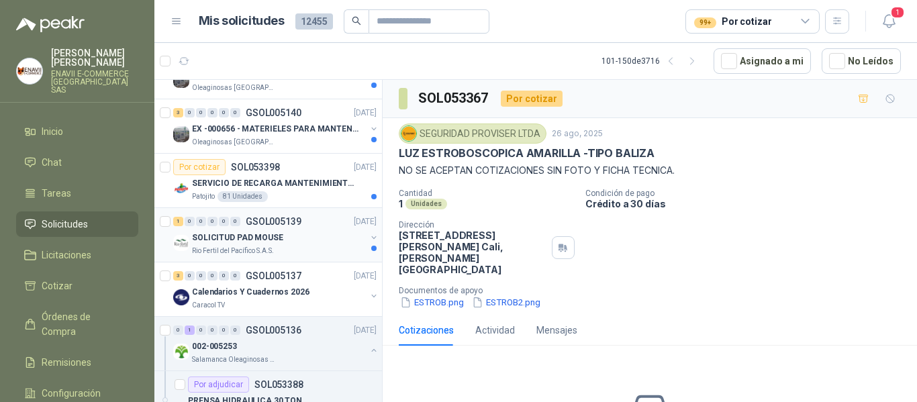
click at [307, 238] on div "SOLICITUD PAD MOUSE" at bounding box center [279, 238] width 174 height 16
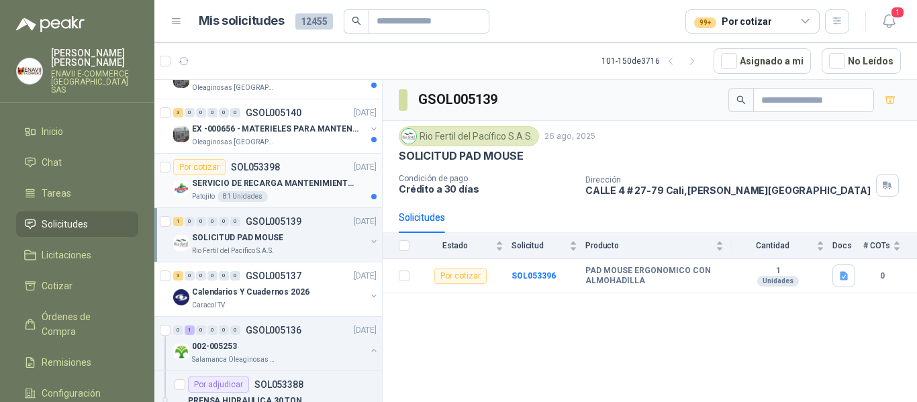
click at [305, 185] on p "SERVICIO DE RECARGA MANTENIMIENTO Y PRESTAMOS DE EXTINTORES" at bounding box center [275, 183] width 167 height 13
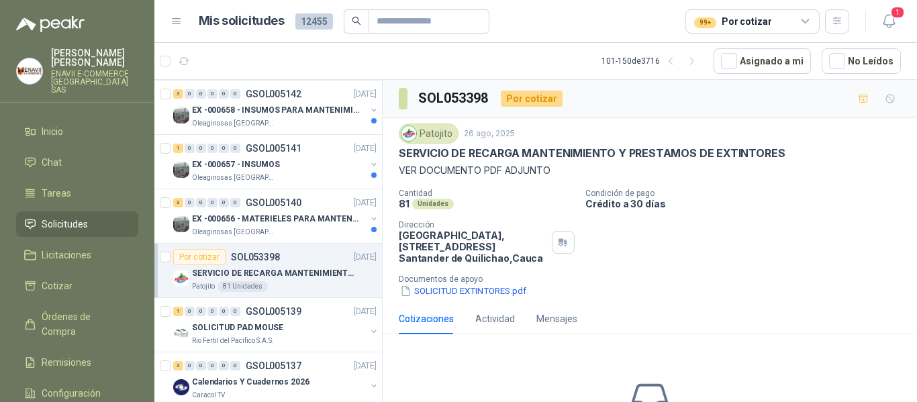
scroll to position [336, 0]
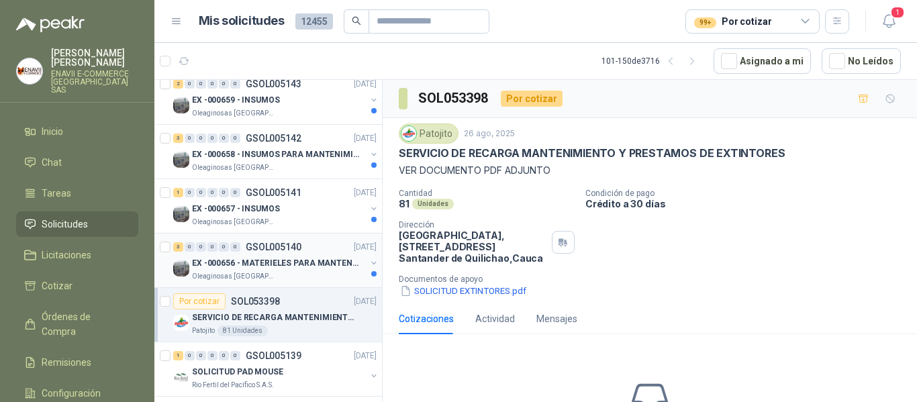
click at [299, 252] on div "3 0 0 0 0 0 GSOL005140 [DATE]" at bounding box center [276, 247] width 206 height 16
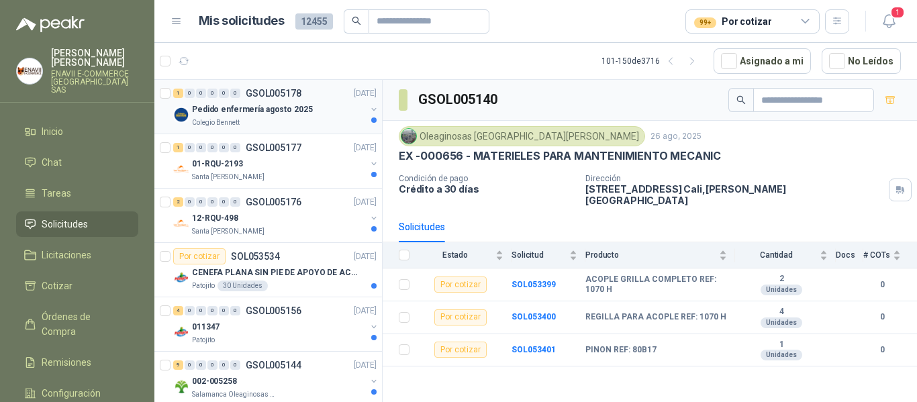
click at [350, 113] on div "Pedido enfermería agosto 2025" at bounding box center [279, 109] width 174 height 16
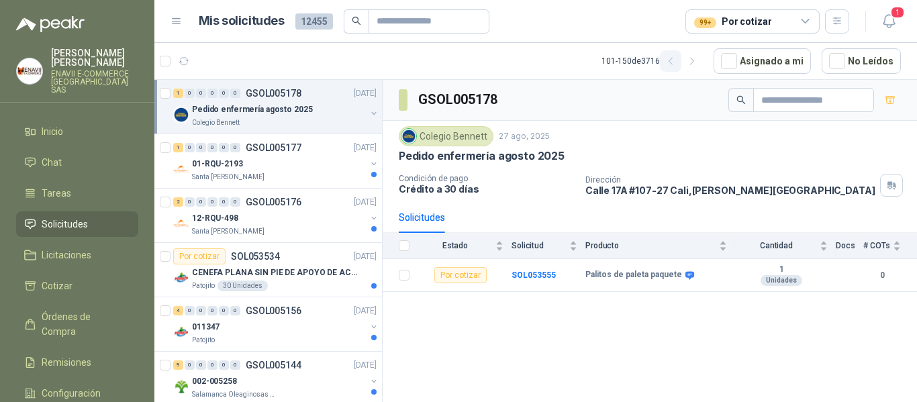
click at [681, 67] on button "button" at bounding box center [670, 60] width 21 height 21
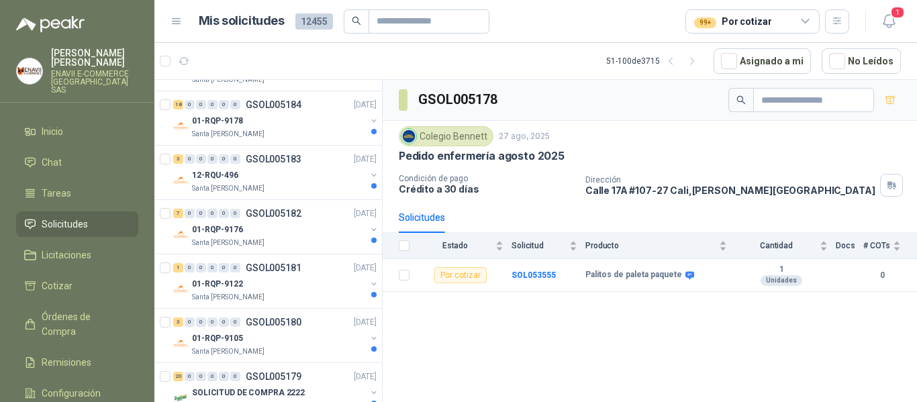
scroll to position [2421, 0]
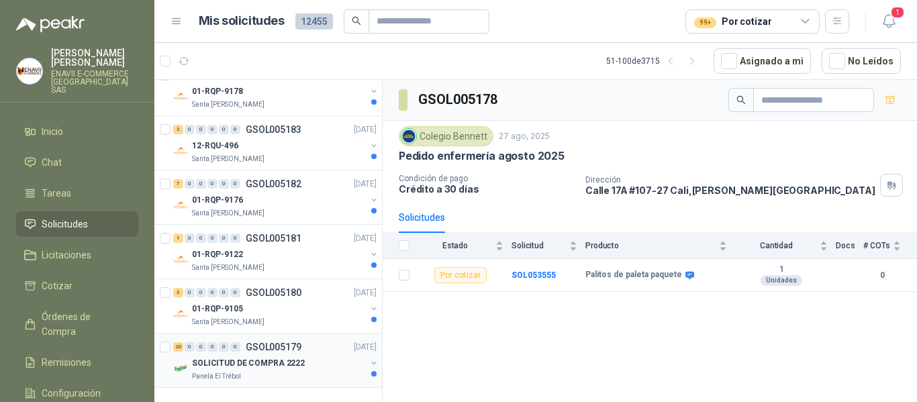
click at [321, 339] on div "20 0 0 0 0 0 GSOL005179 [DATE]" at bounding box center [276, 347] width 206 height 16
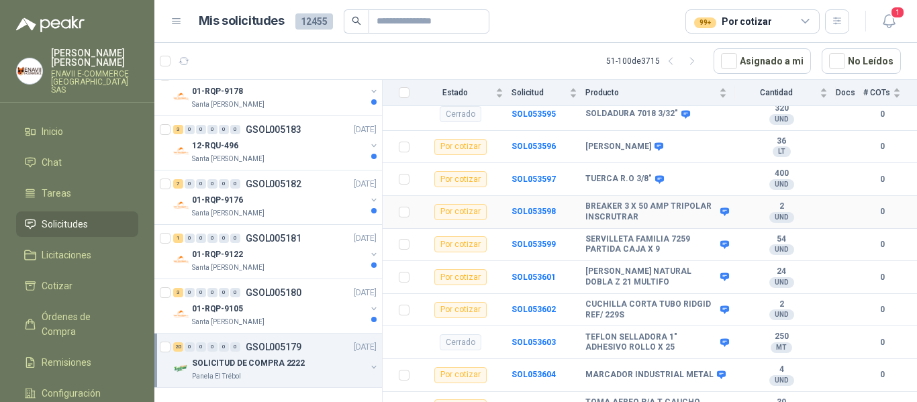
scroll to position [613, 0]
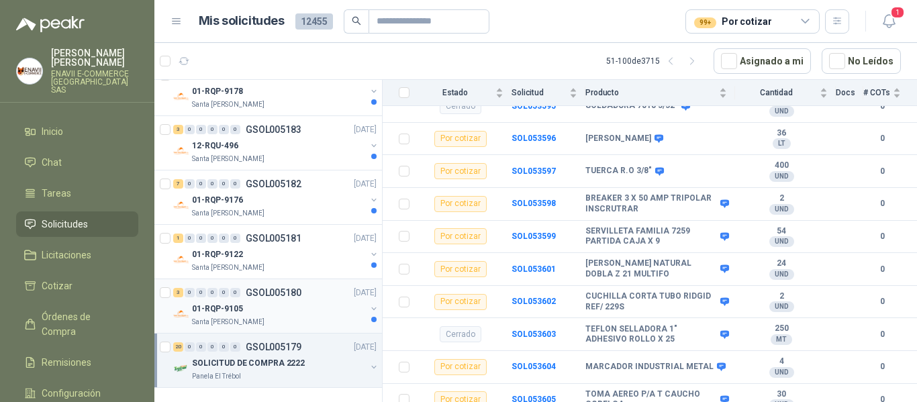
click at [306, 301] on div "01-RQP-9105" at bounding box center [279, 309] width 174 height 16
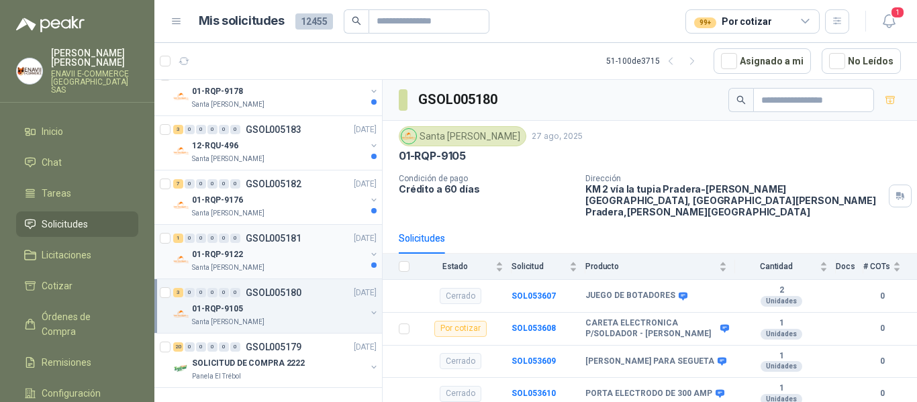
click at [285, 250] on div "01-RQP-9122" at bounding box center [279, 254] width 174 height 16
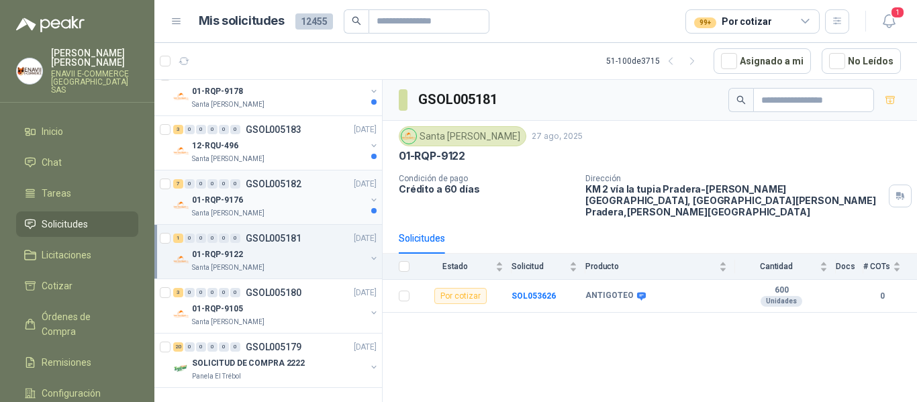
click at [278, 195] on div "01-RQP-9176" at bounding box center [279, 200] width 174 height 16
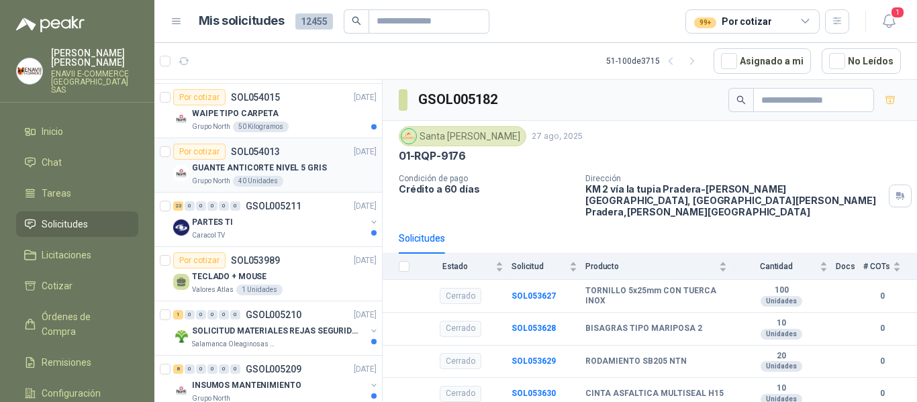
scroll to position [340, 0]
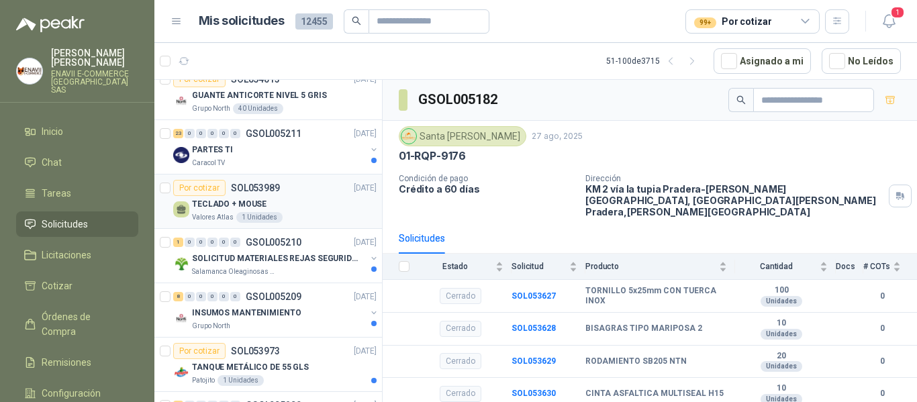
click at [310, 209] on div "TECLADO + MOUSE" at bounding box center [284, 204] width 185 height 16
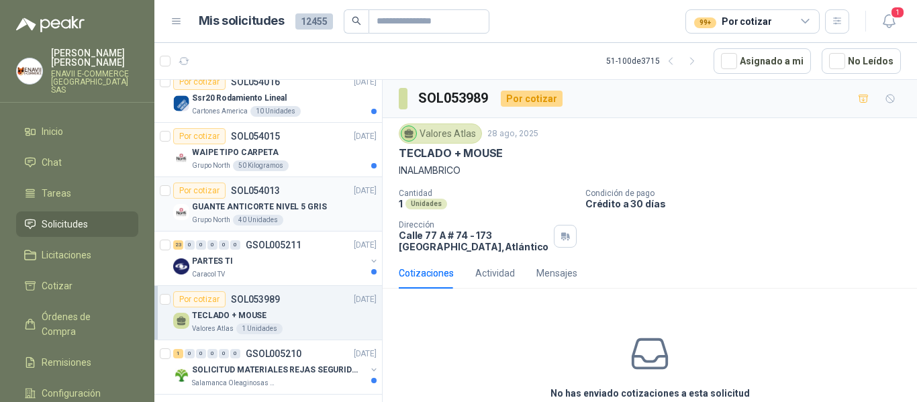
scroll to position [206, 0]
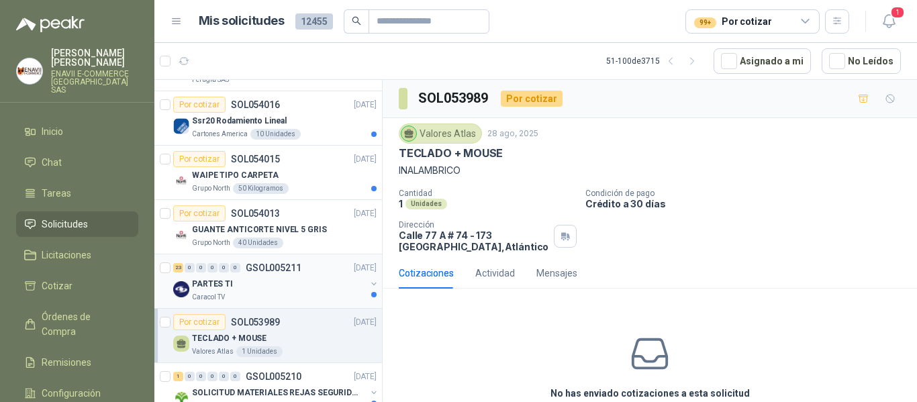
click at [285, 284] on div "PARTES TI" at bounding box center [279, 284] width 174 height 16
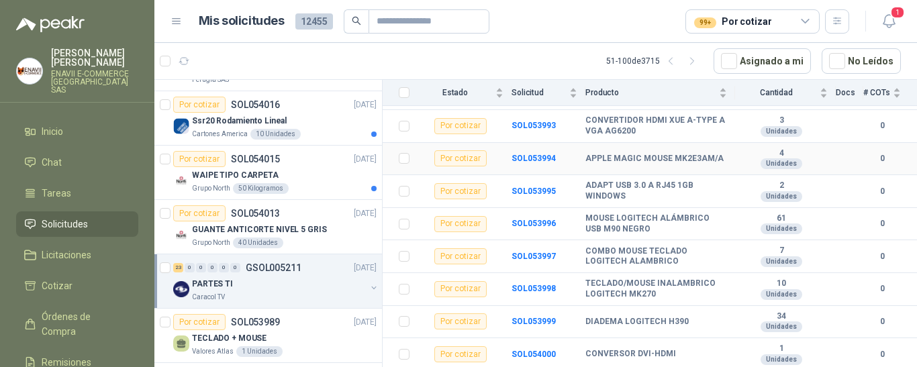
scroll to position [269, 0]
